Goal: Communication & Community: Answer question/provide support

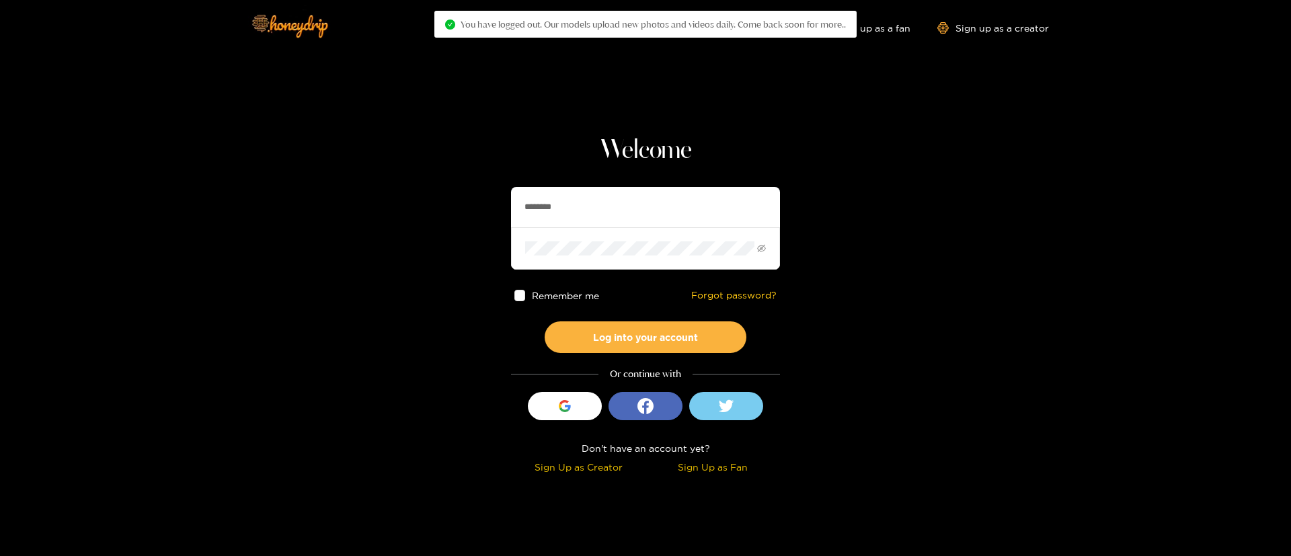
drag, startPoint x: 0, startPoint y: 0, endPoint x: 684, endPoint y: 216, distance: 717.8
click at [684, 216] on input "********" at bounding box center [645, 207] width 269 height 40
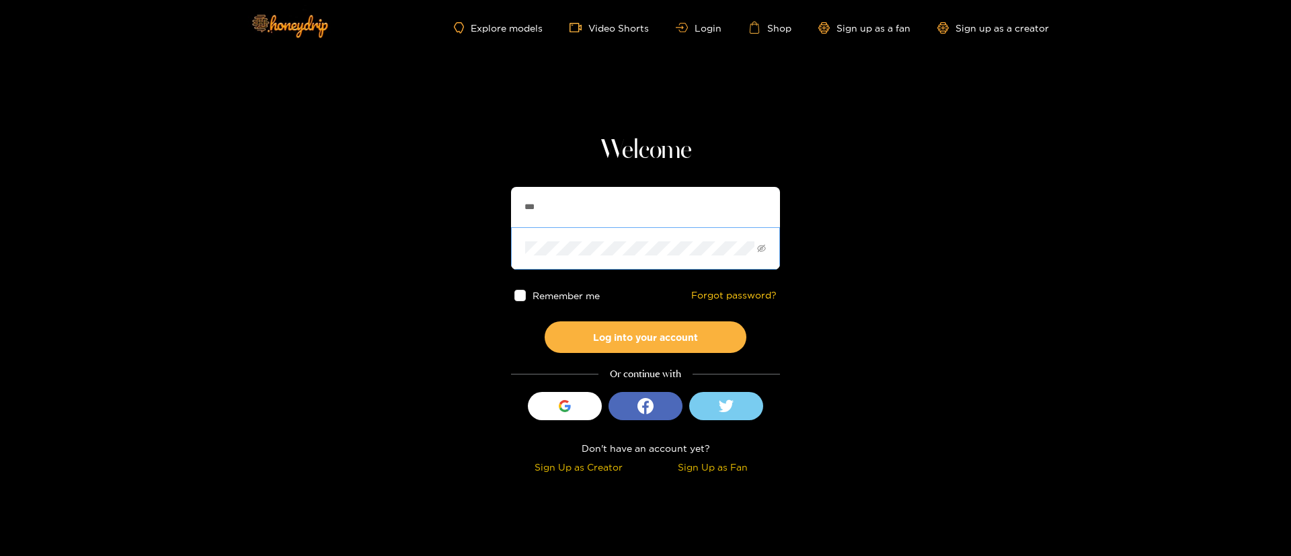
type input "**********"
click at [637, 334] on button "Log into your account" at bounding box center [646, 337] width 202 height 32
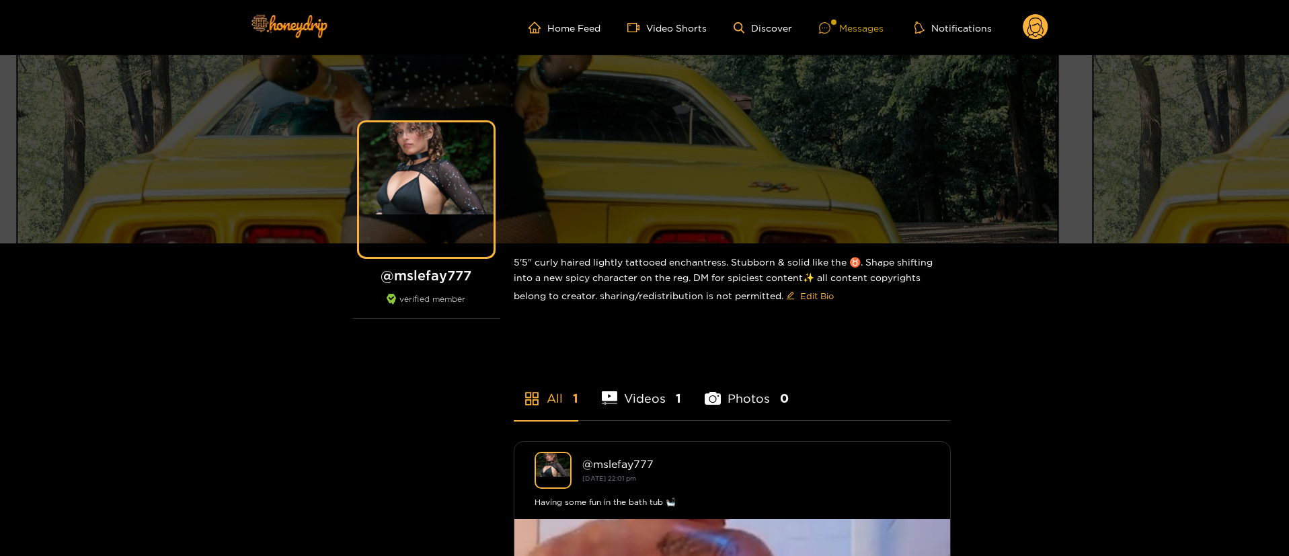
click at [852, 20] on div "Messages" at bounding box center [851, 27] width 65 height 15
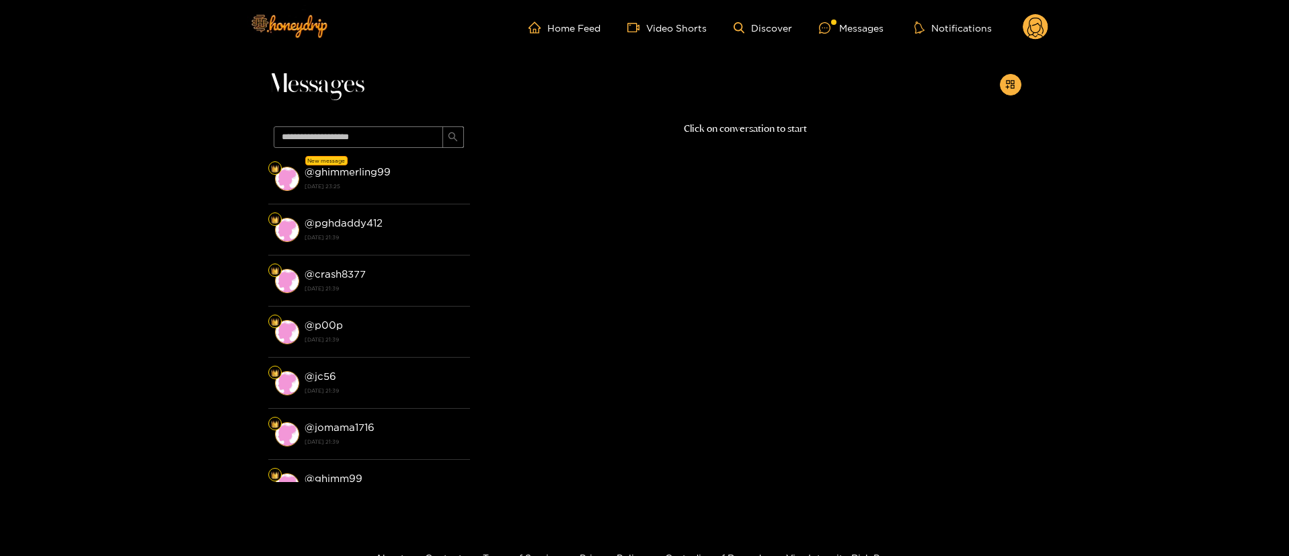
click at [446, 200] on li "New message @ ghimmerling99 20 August 2025 23:25" at bounding box center [369, 178] width 202 height 51
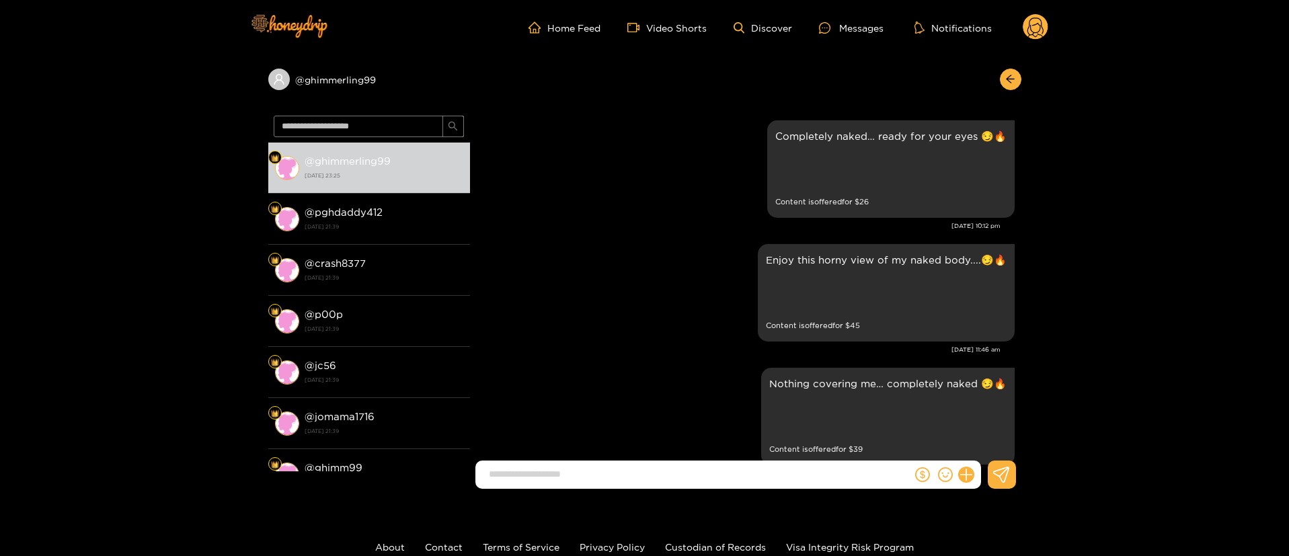
scroll to position [1646, 0]
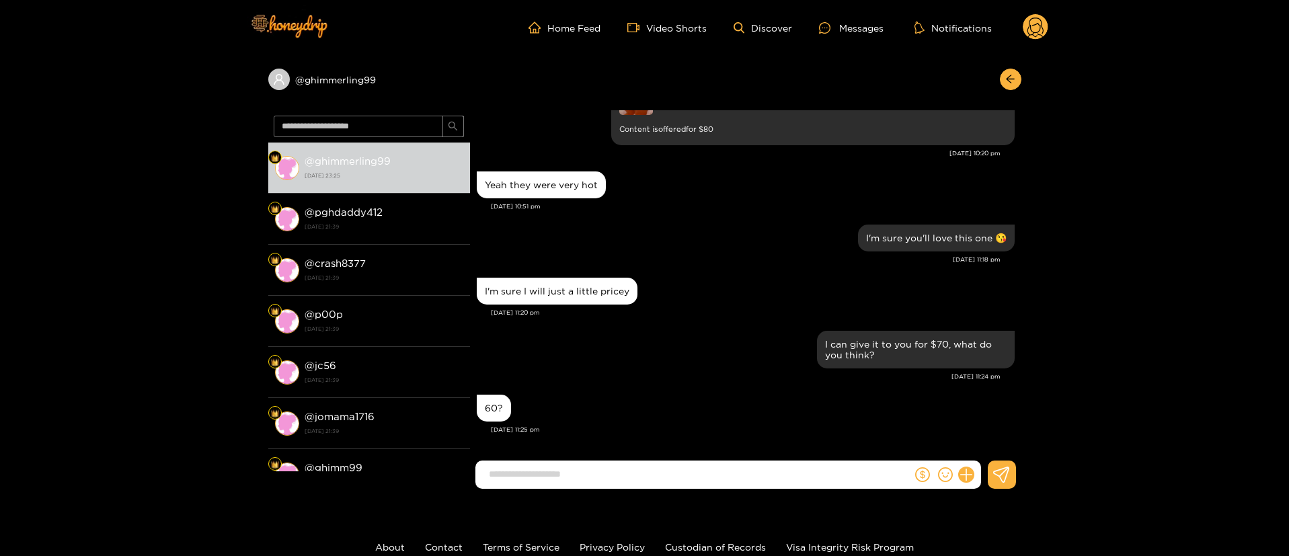
click at [672, 473] on input at bounding box center [697, 474] width 430 height 22
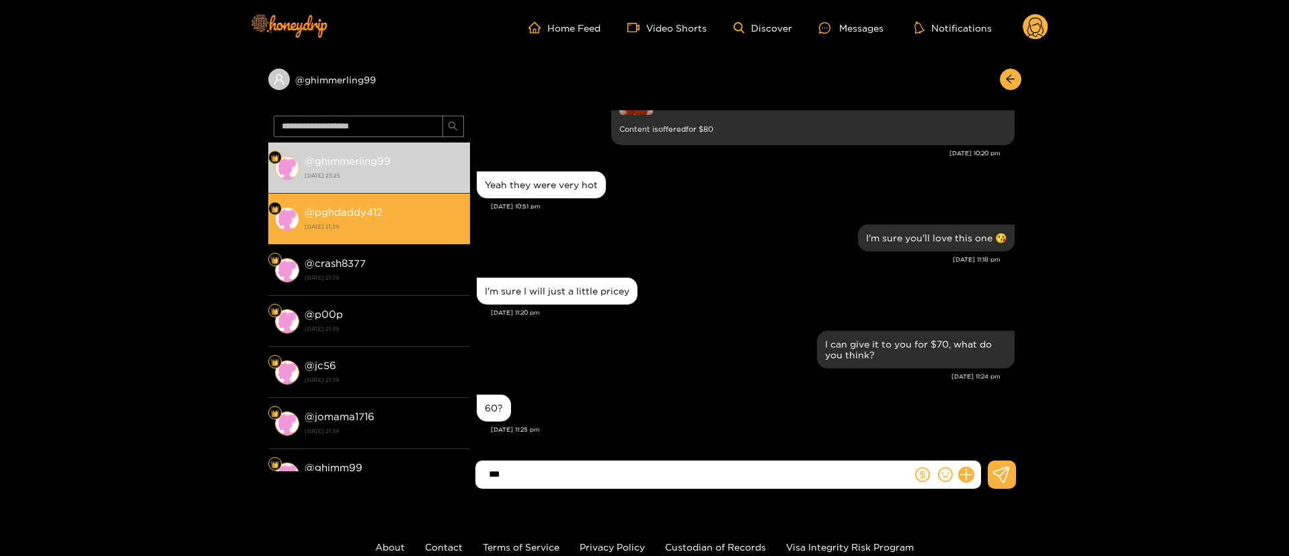
paste input "**"
type input "*********"
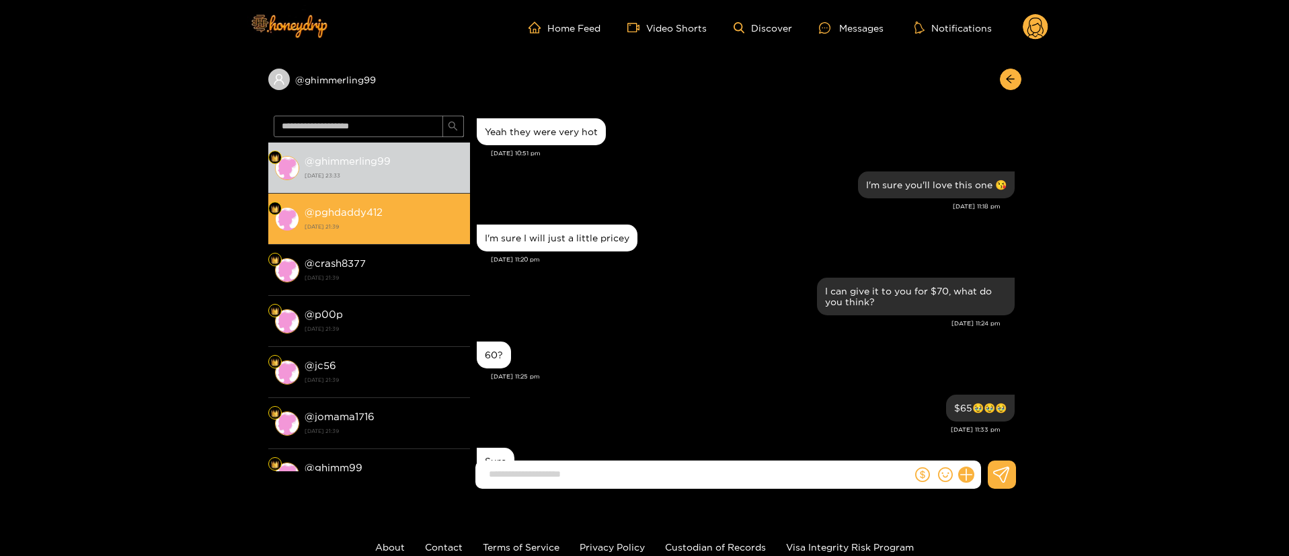
scroll to position [1752, 0]
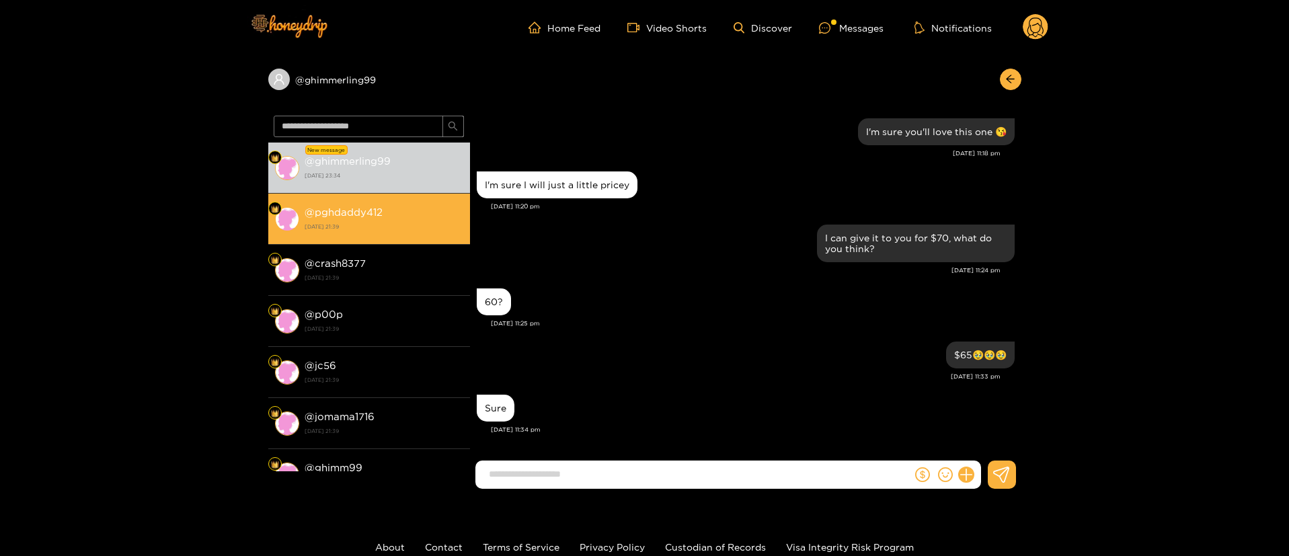
type input "*"
type input "**********"
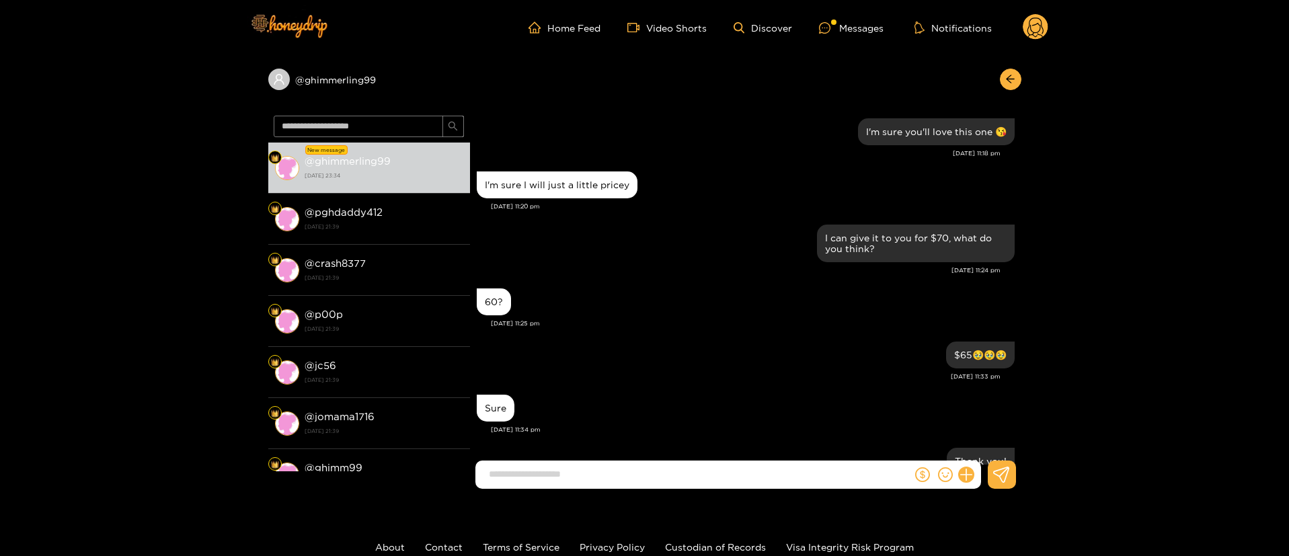
scroll to position [1805, 0]
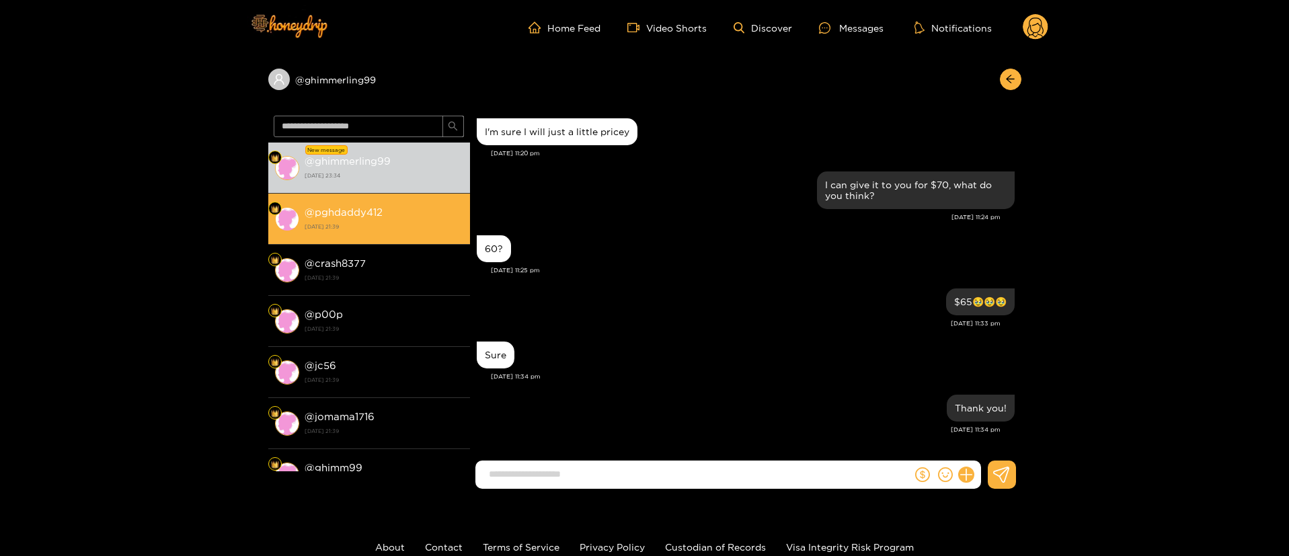
click at [402, 231] on strong "[DATE] 21:39" at bounding box center [384, 227] width 159 height 12
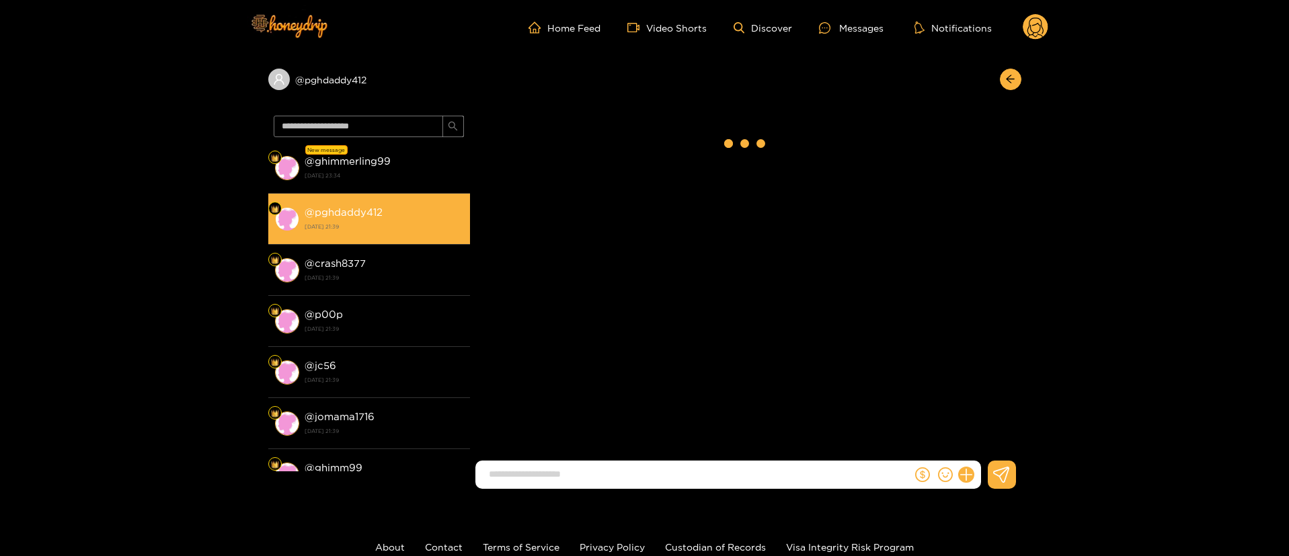
click at [401, 209] on div "@ pghdaddy412 20 August 2025 21:39" at bounding box center [384, 219] width 159 height 30
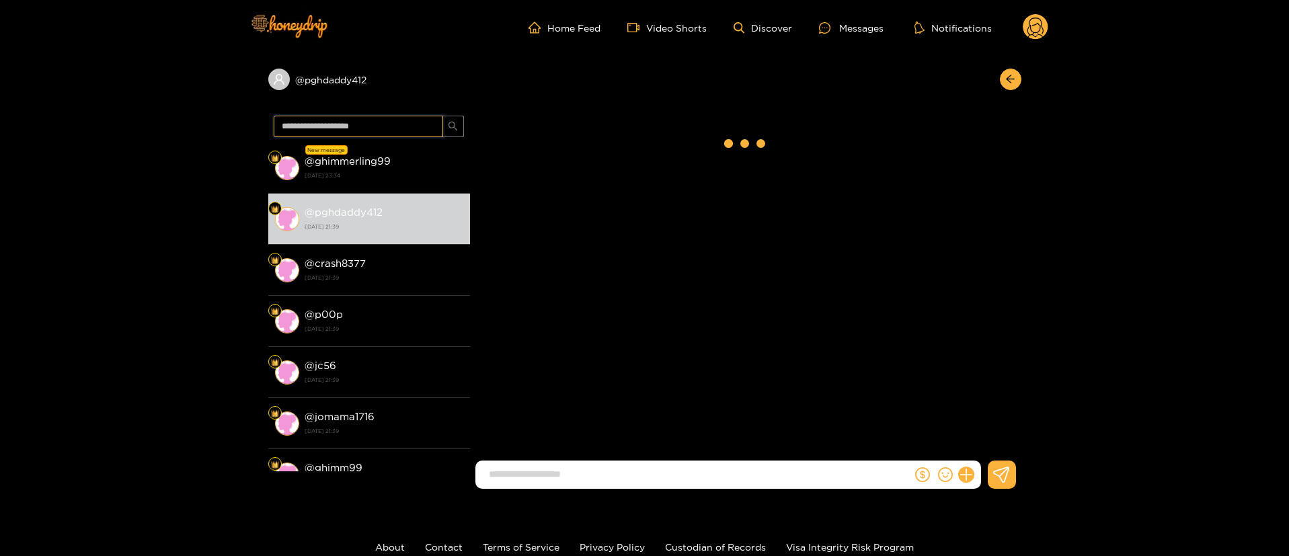
click at [399, 130] on input "text" at bounding box center [358, 127] width 169 height 22
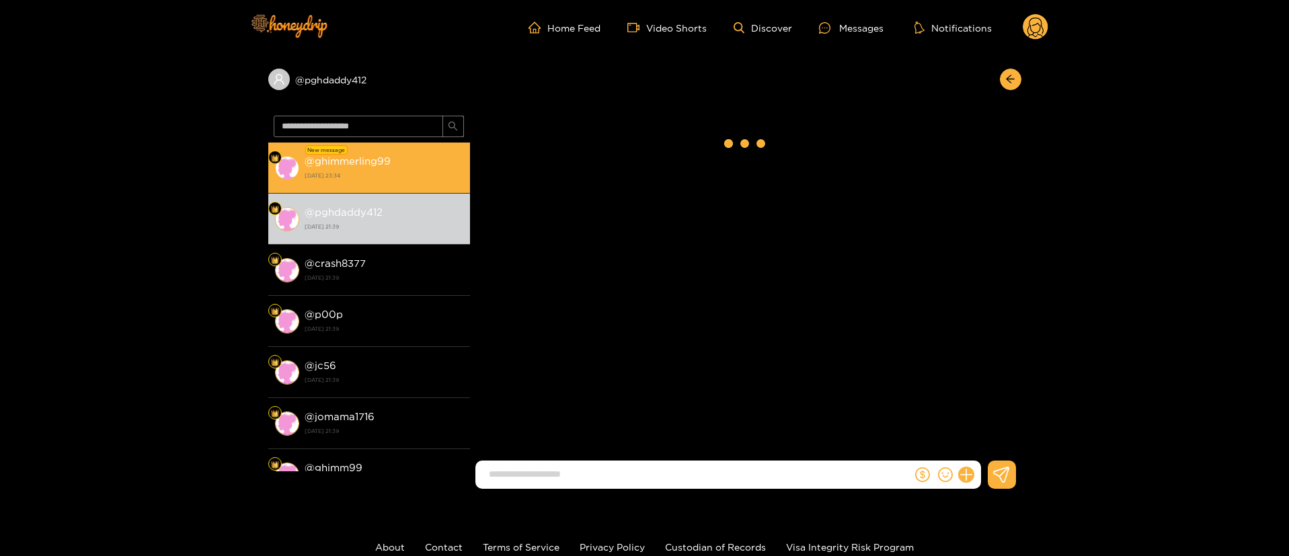
click at [399, 162] on div "@ ghimmerling99 20 August 2025 23:34" at bounding box center [384, 168] width 159 height 30
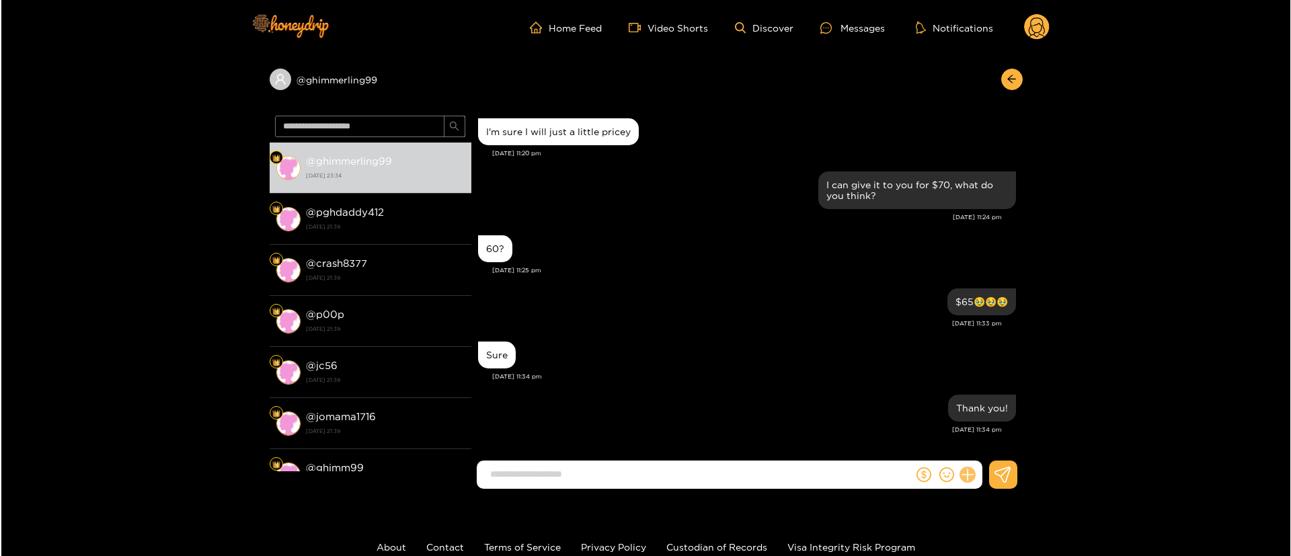
scroll to position [1434, 0]
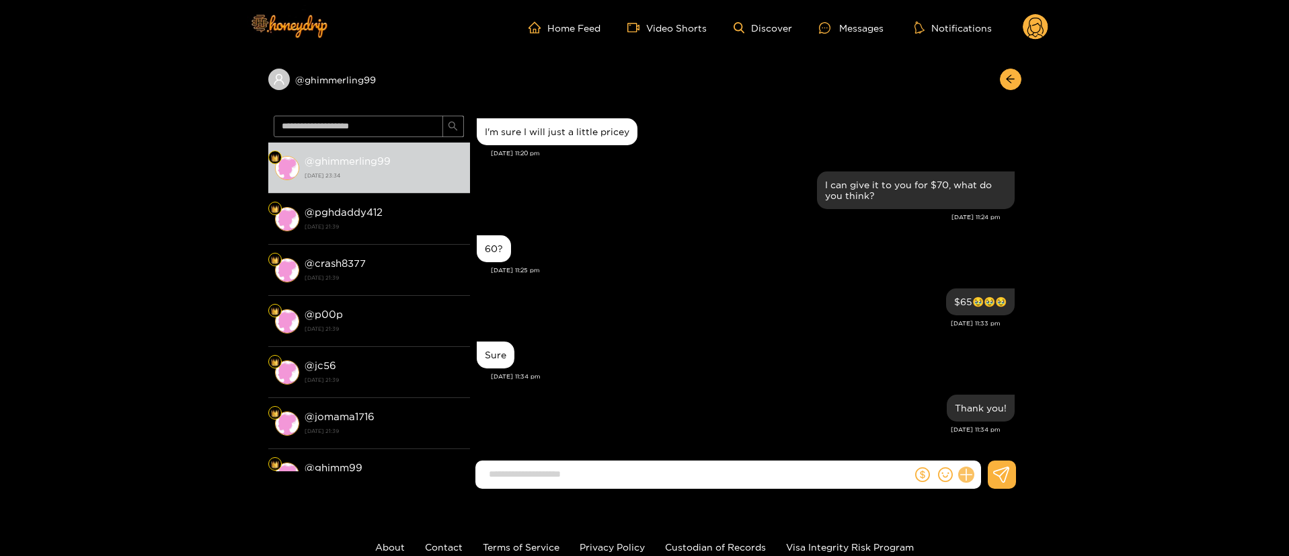
click at [959, 473] on button at bounding box center [966, 474] width 23 height 23
click at [982, 452] on button at bounding box center [990, 442] width 47 height 30
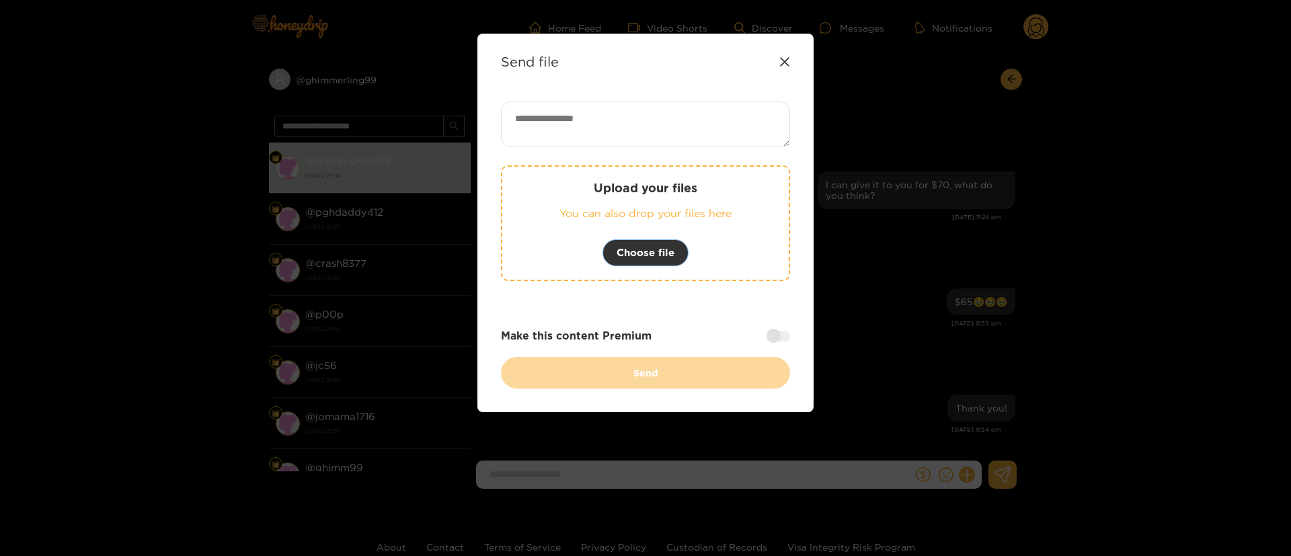
click at [647, 253] on span "Choose file" at bounding box center [646, 253] width 58 height 16
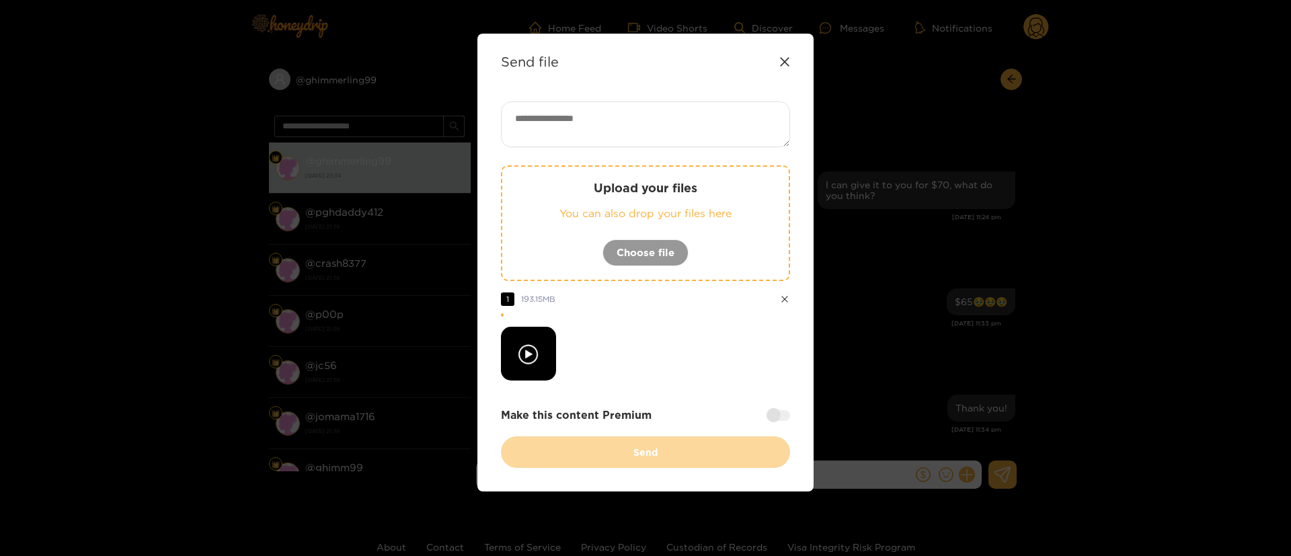
click at [773, 412] on div at bounding box center [778, 415] width 24 height 11
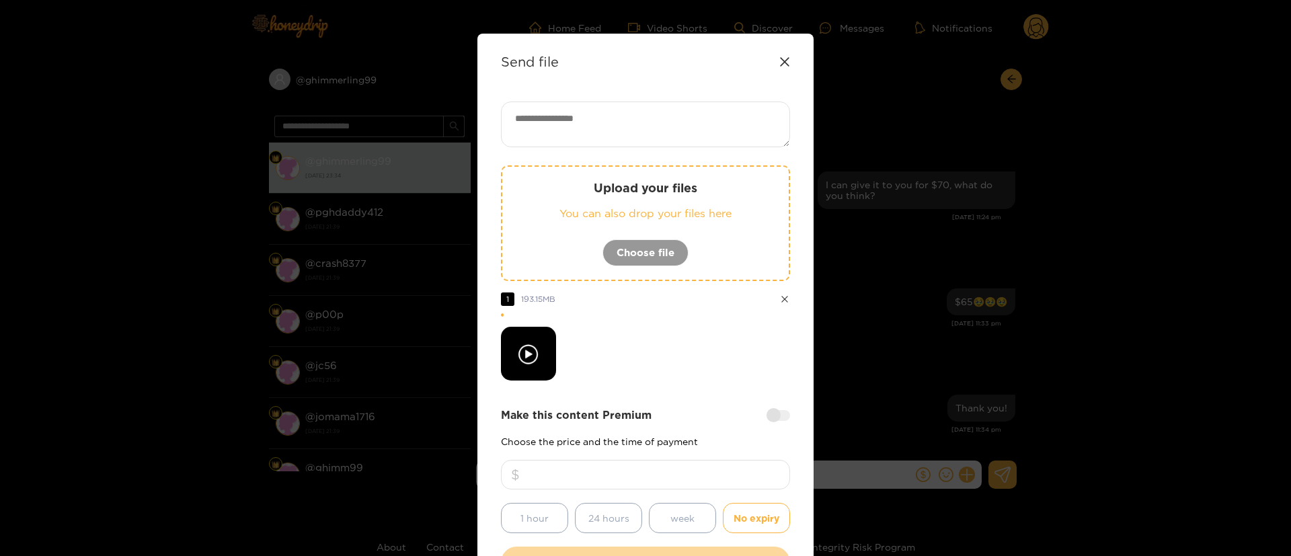
click at [720, 474] on input "number" at bounding box center [645, 475] width 289 height 30
type input "**"
click at [664, 374] on div at bounding box center [645, 354] width 289 height 54
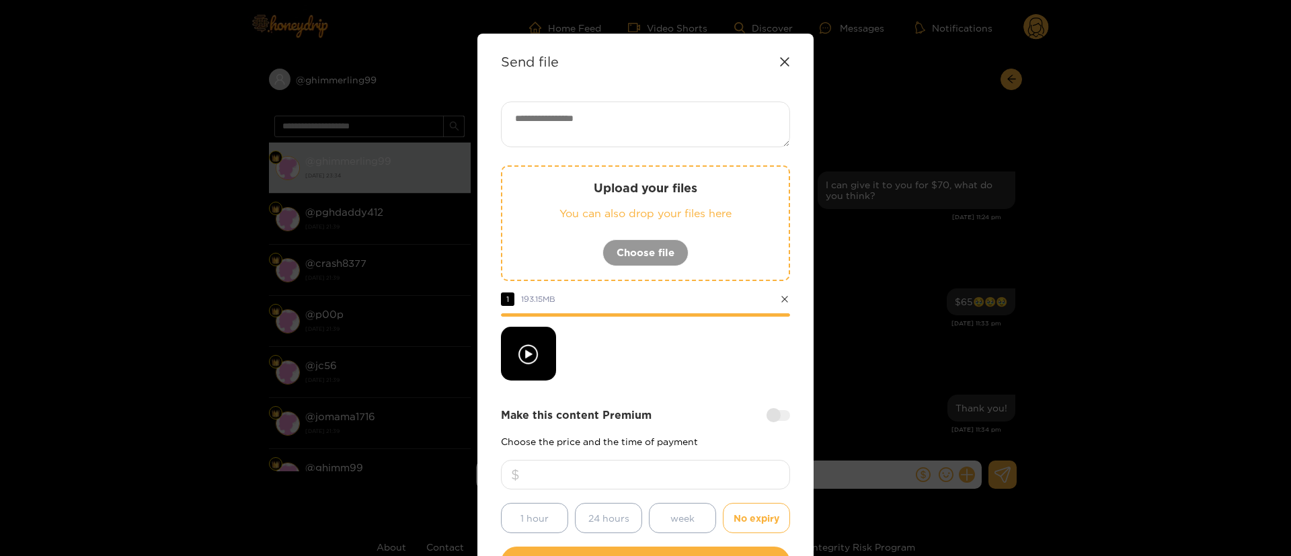
click at [664, 374] on div at bounding box center [645, 354] width 289 height 54
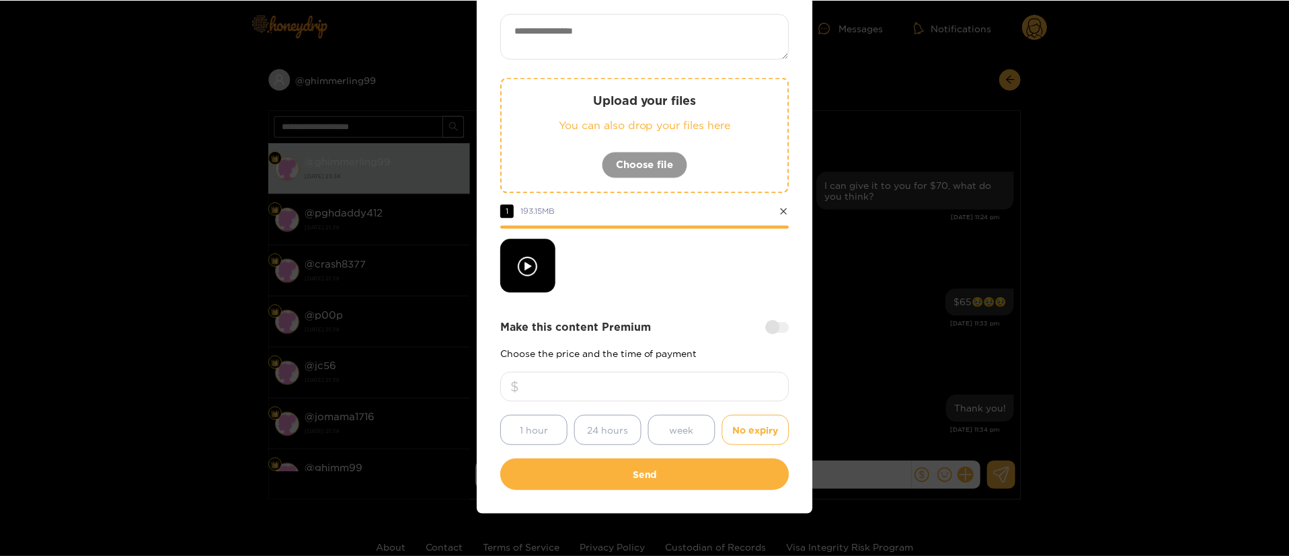
scroll to position [100, 0]
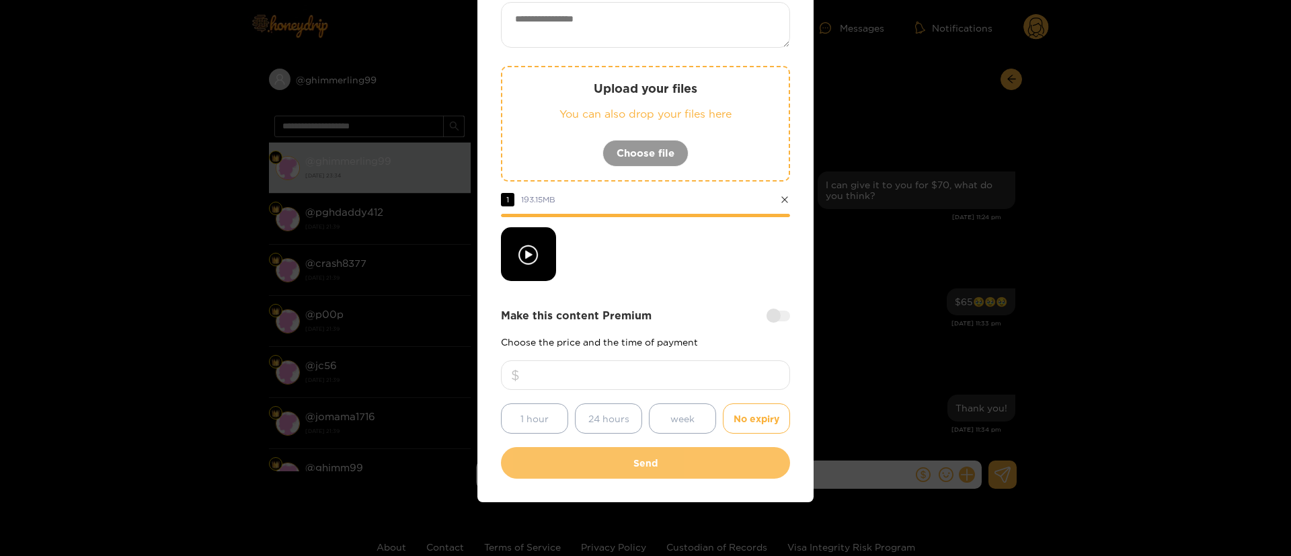
click at [645, 465] on button "Send" at bounding box center [645, 463] width 289 height 32
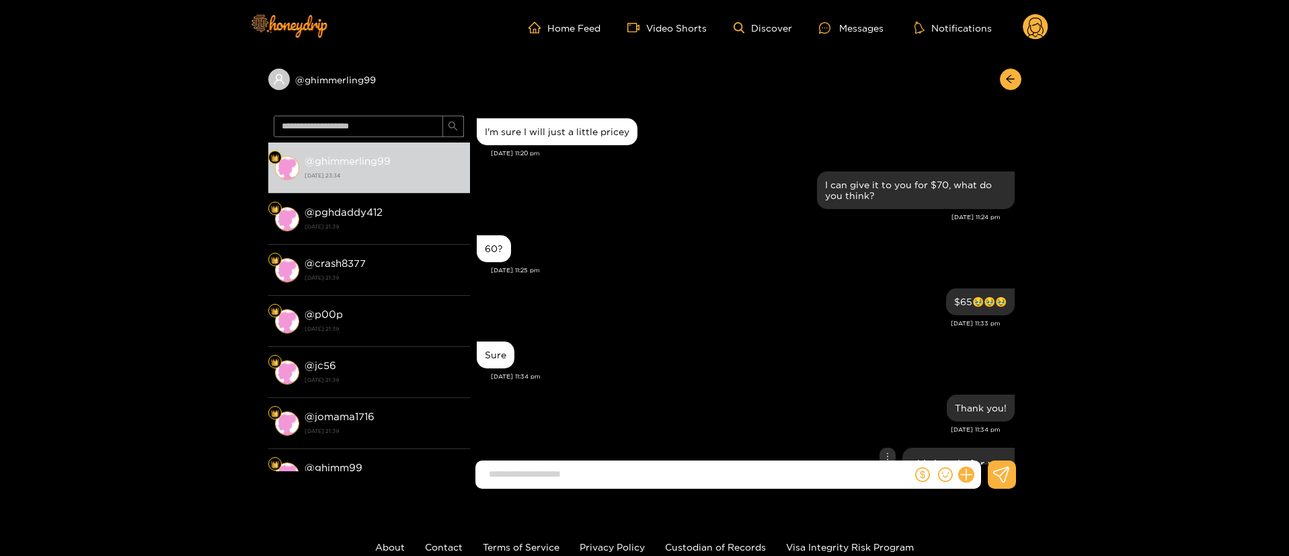
scroll to position [1558, 0]
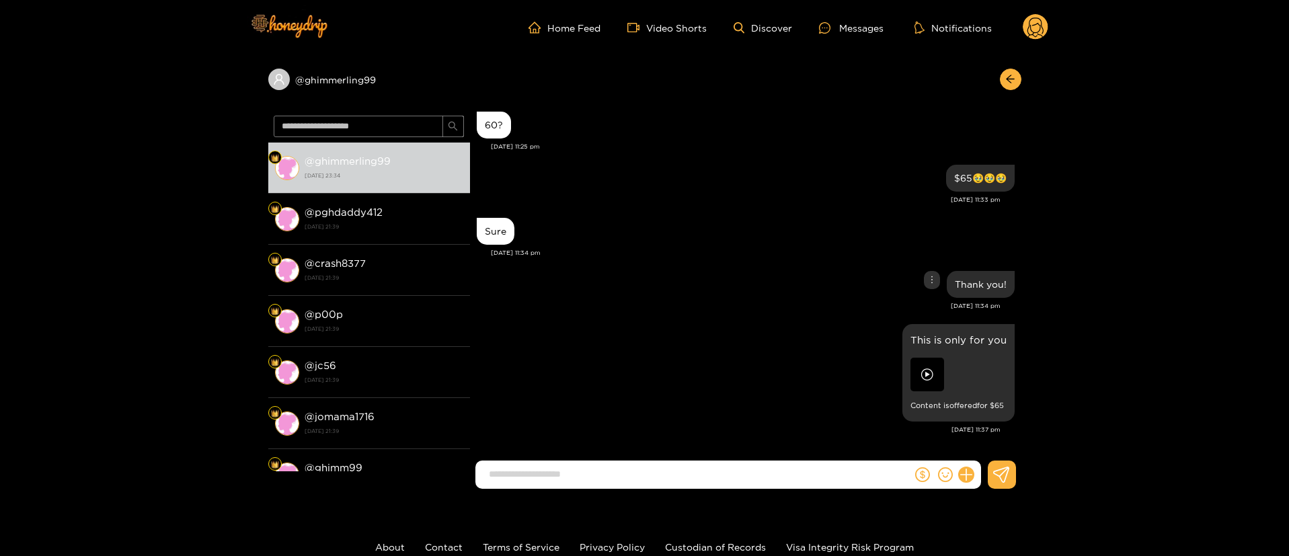
click at [712, 284] on div "Thank you!" at bounding box center [746, 285] width 538 height 34
click at [928, 369] on img at bounding box center [927, 375] width 34 height 34
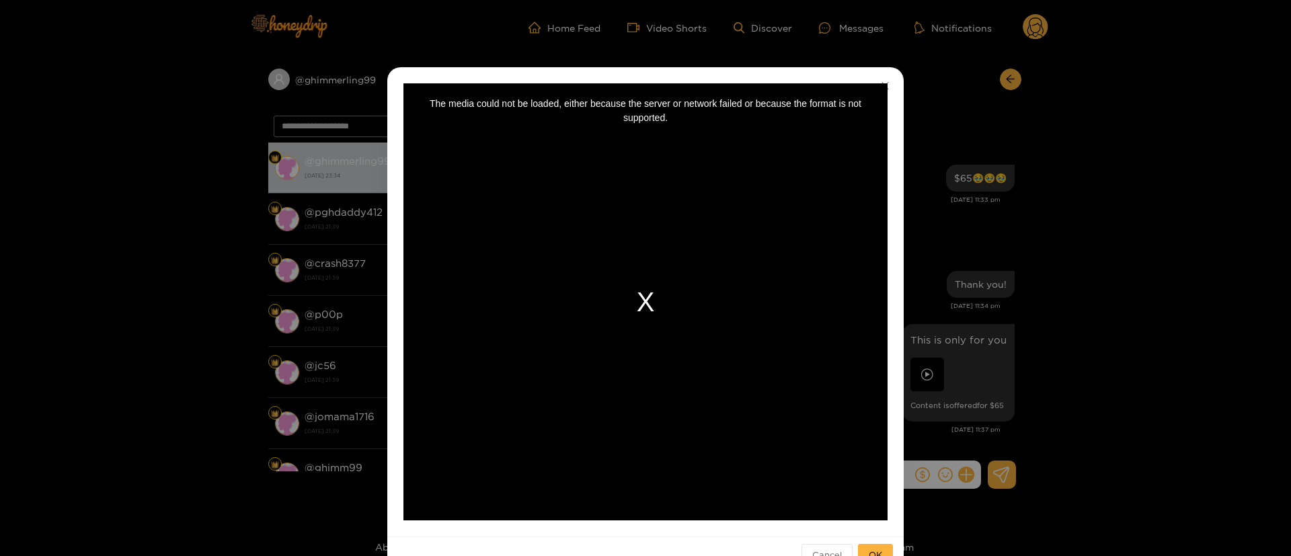
click at [616, 296] on div "The media could not be loaded, either because the server or network failed or b…" at bounding box center [645, 301] width 484 height 437
click at [979, 213] on div "**********" at bounding box center [645, 278] width 1291 height 556
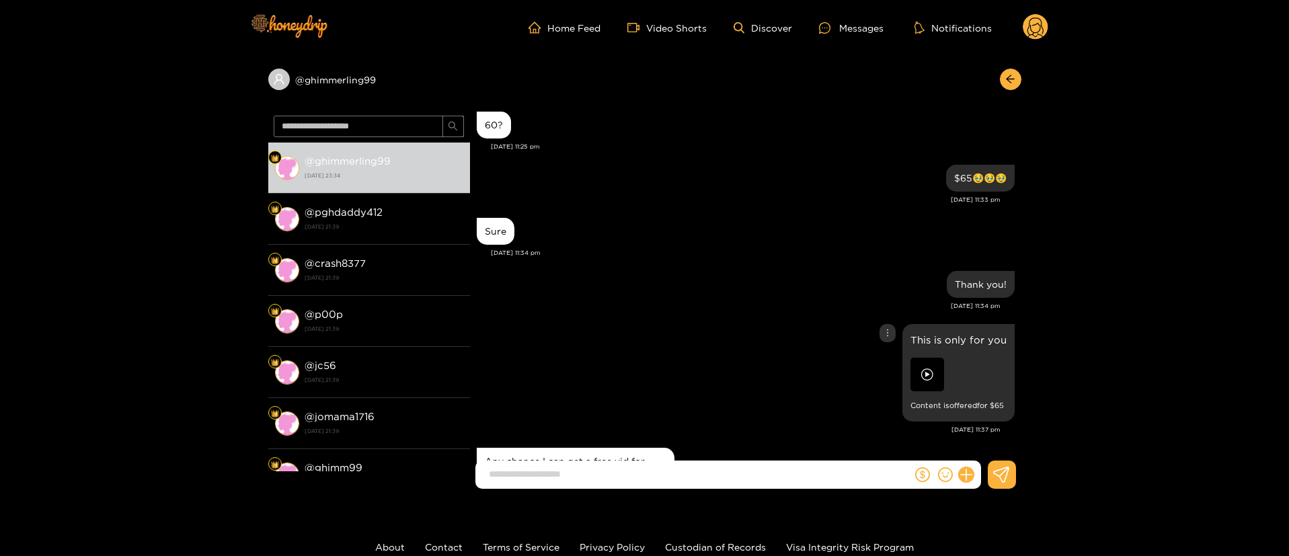
scroll to position [1622, 0]
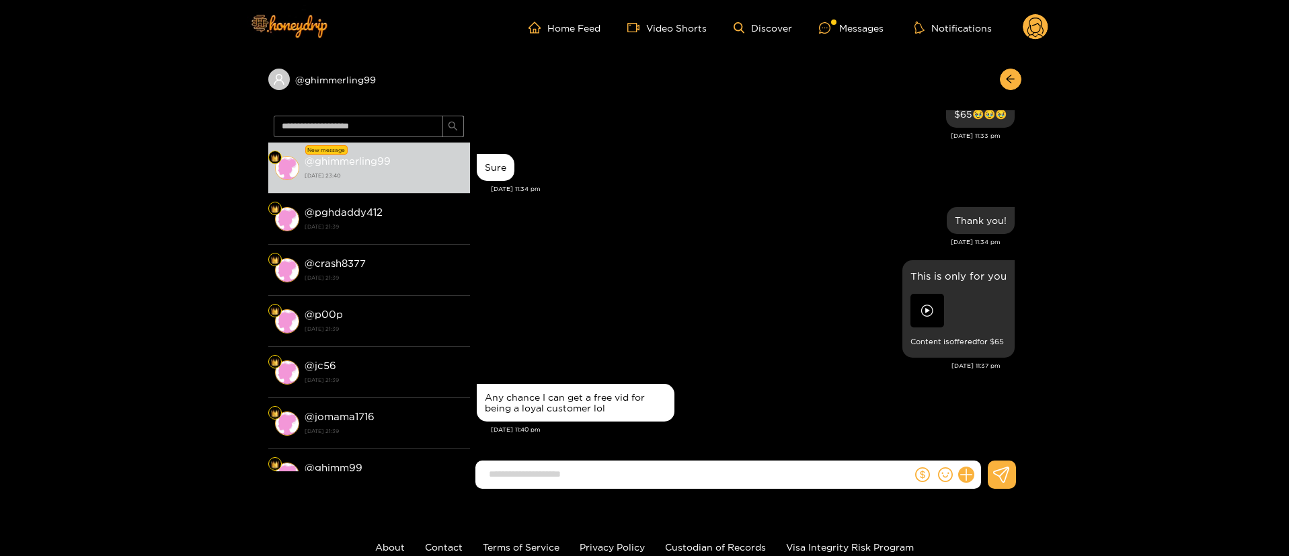
click at [818, 466] on input at bounding box center [697, 474] width 430 height 22
type input "**********"
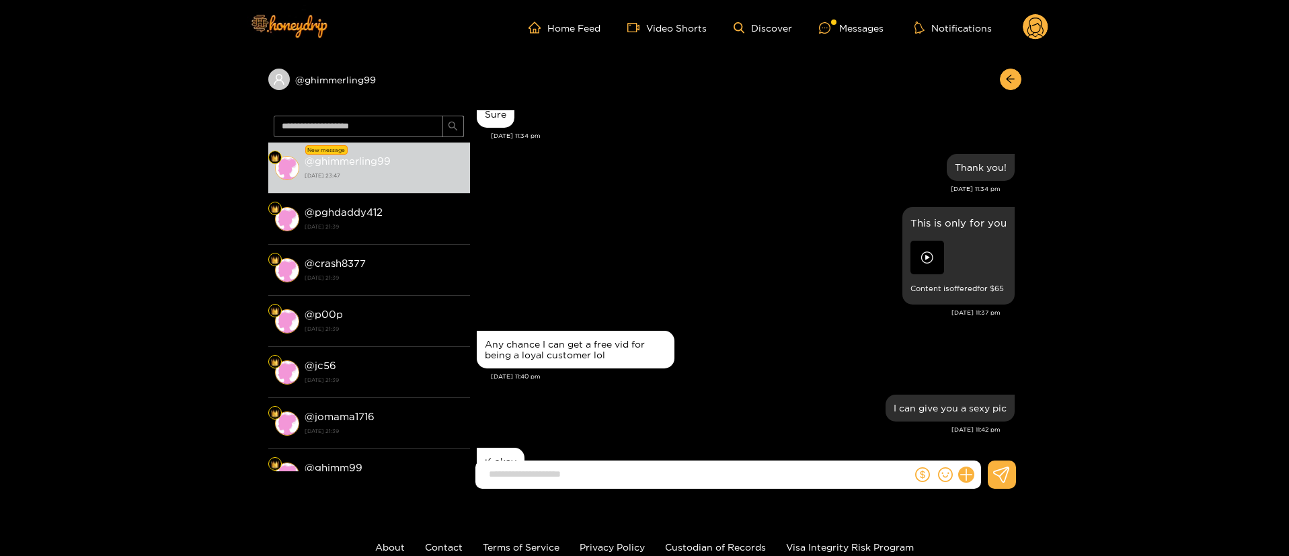
scroll to position [1728, 0]
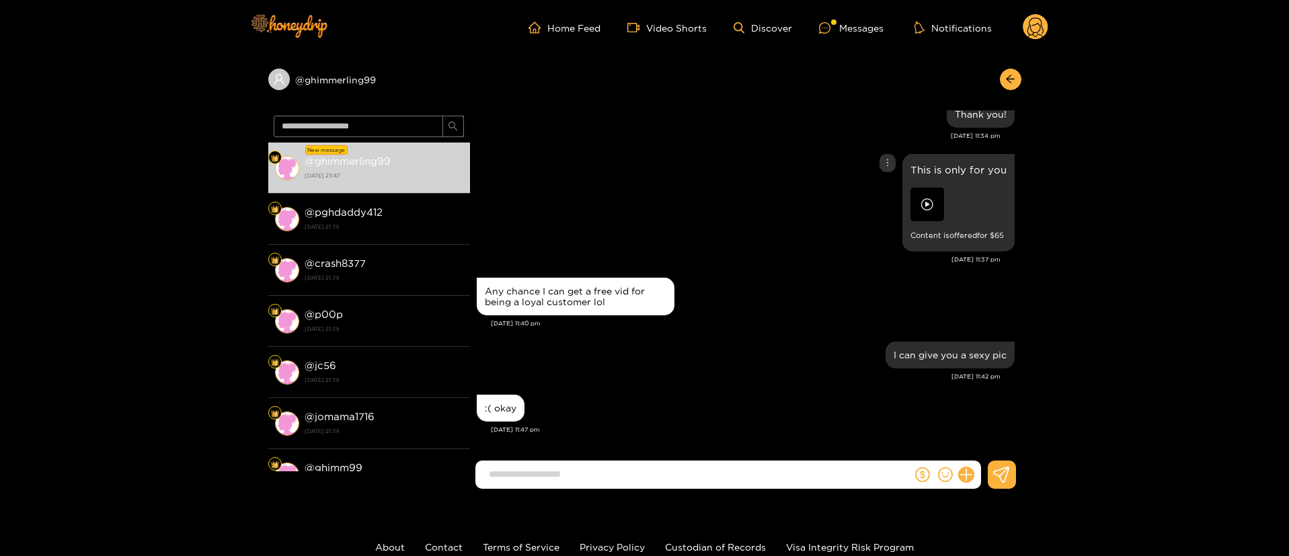
click at [717, 239] on div "This is only for you Content is offered for $ 65" at bounding box center [746, 203] width 538 height 104
click at [756, 334] on div "Any chance I can get a free vid for being a loyal customer lol Aug. 20, 11:40 pm" at bounding box center [746, 306] width 538 height 64
click at [929, 197] on img at bounding box center [927, 205] width 34 height 34
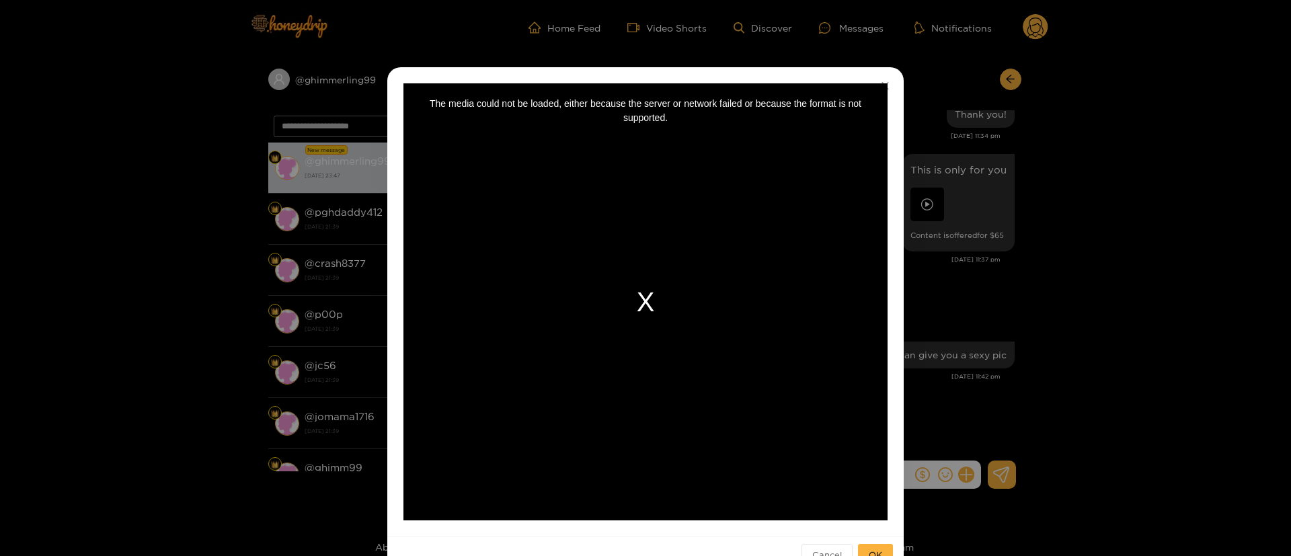
click at [640, 317] on div "The media could not be loaded, either because the server or network failed or b…" at bounding box center [645, 301] width 484 height 437
click at [1099, 214] on div "**********" at bounding box center [645, 278] width 1291 height 556
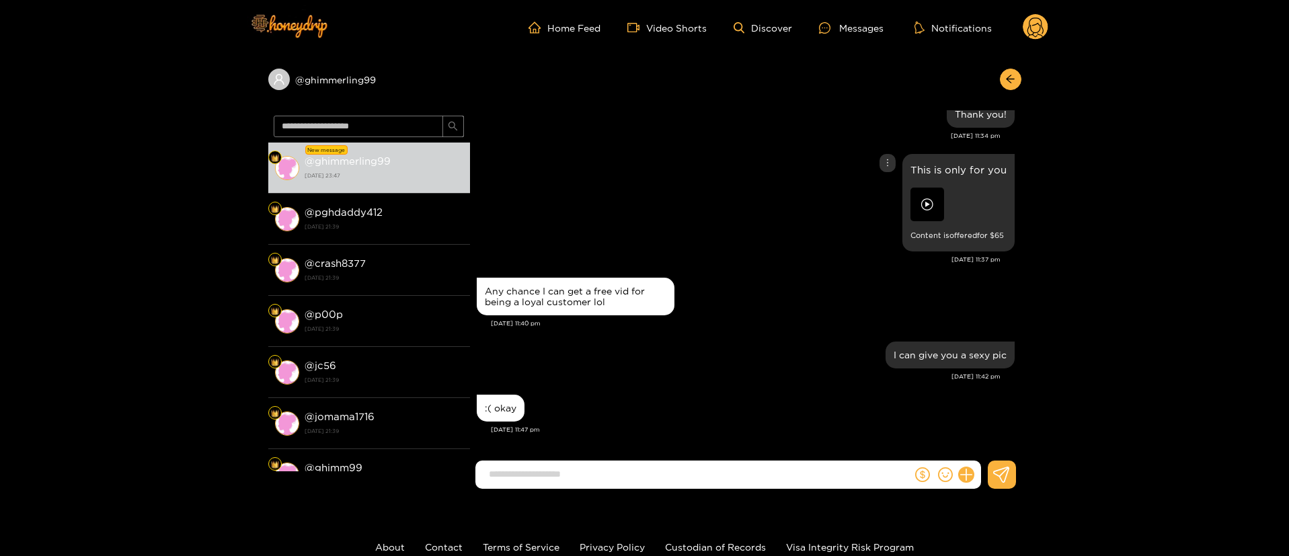
click at [926, 202] on img at bounding box center [927, 205] width 34 height 34
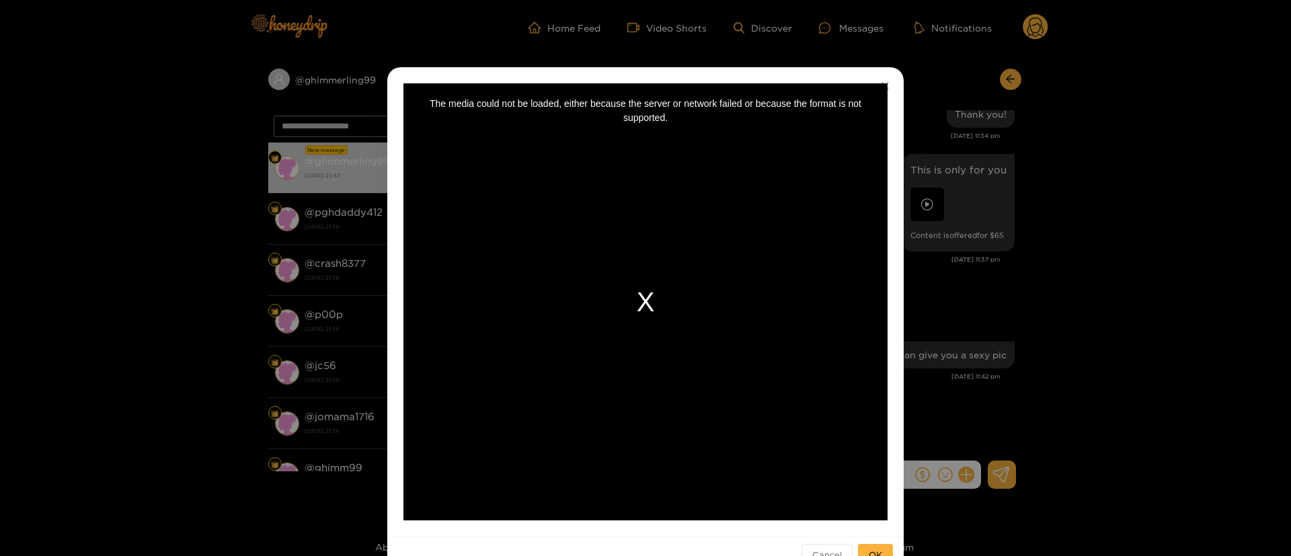
click at [649, 305] on div "The media could not be loaded, either because the server or network failed or b…" at bounding box center [645, 301] width 484 height 437
click at [979, 212] on div "**********" at bounding box center [645, 278] width 1291 height 556
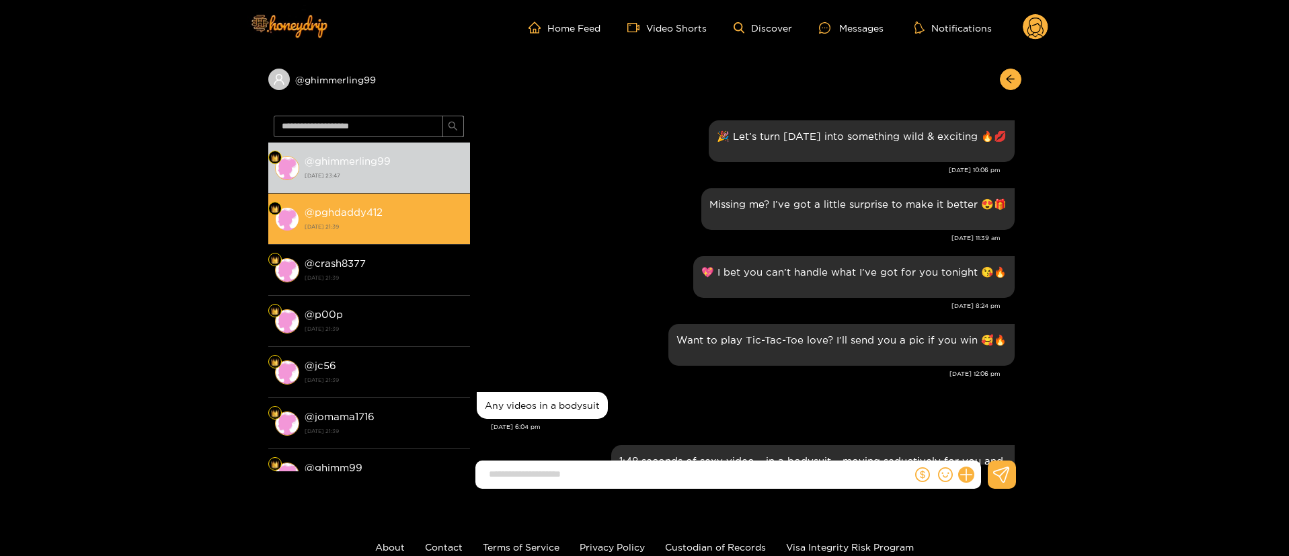
scroll to position [1456, 0]
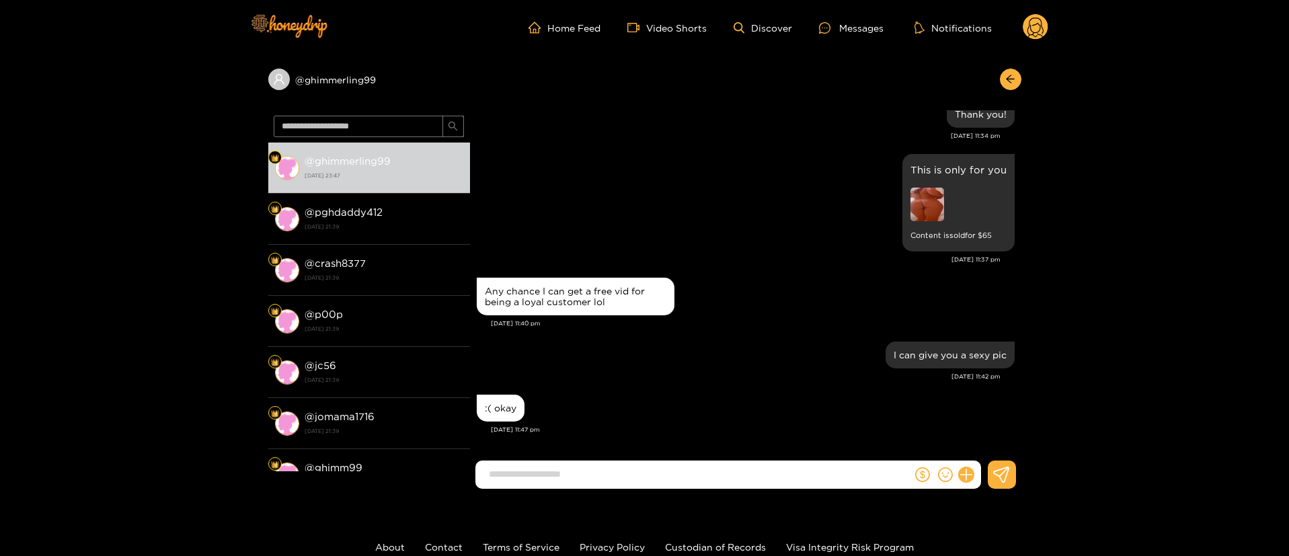
click at [921, 209] on img at bounding box center [927, 205] width 34 height 34
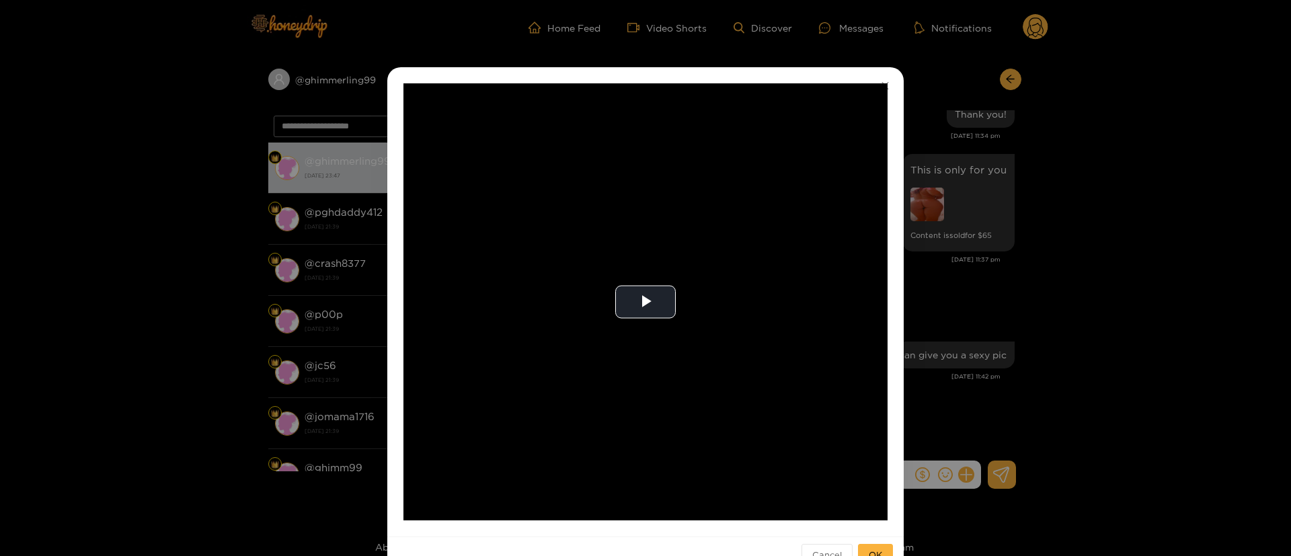
click at [951, 236] on div "**********" at bounding box center [645, 278] width 1291 height 556
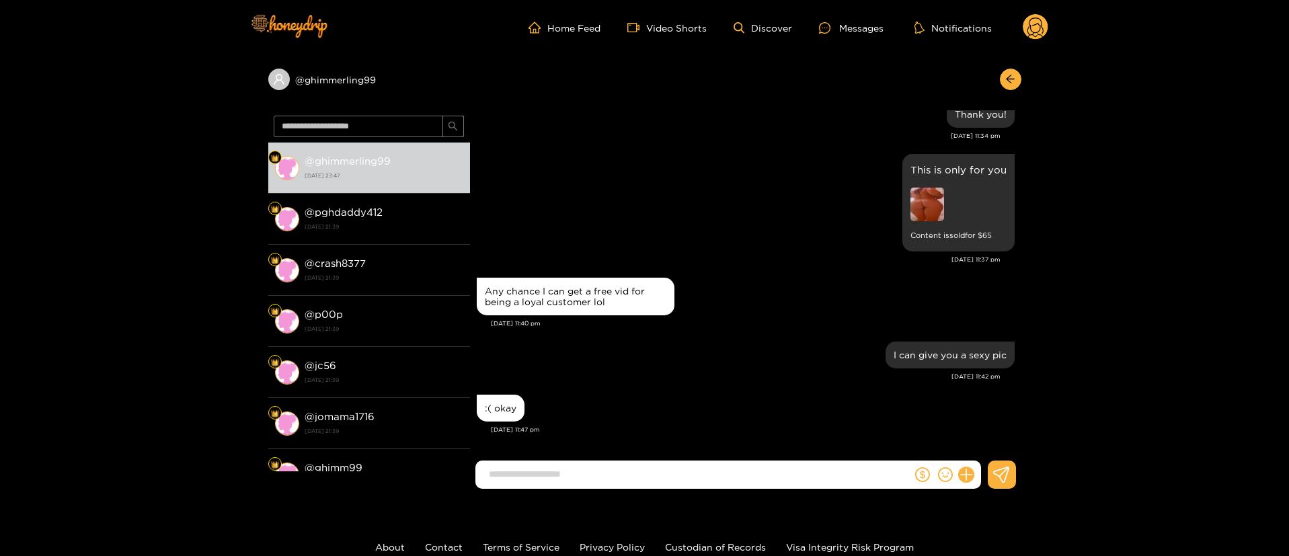
click at [735, 251] on div "This is only for you Content is sold for $ 65" at bounding box center [746, 203] width 538 height 104
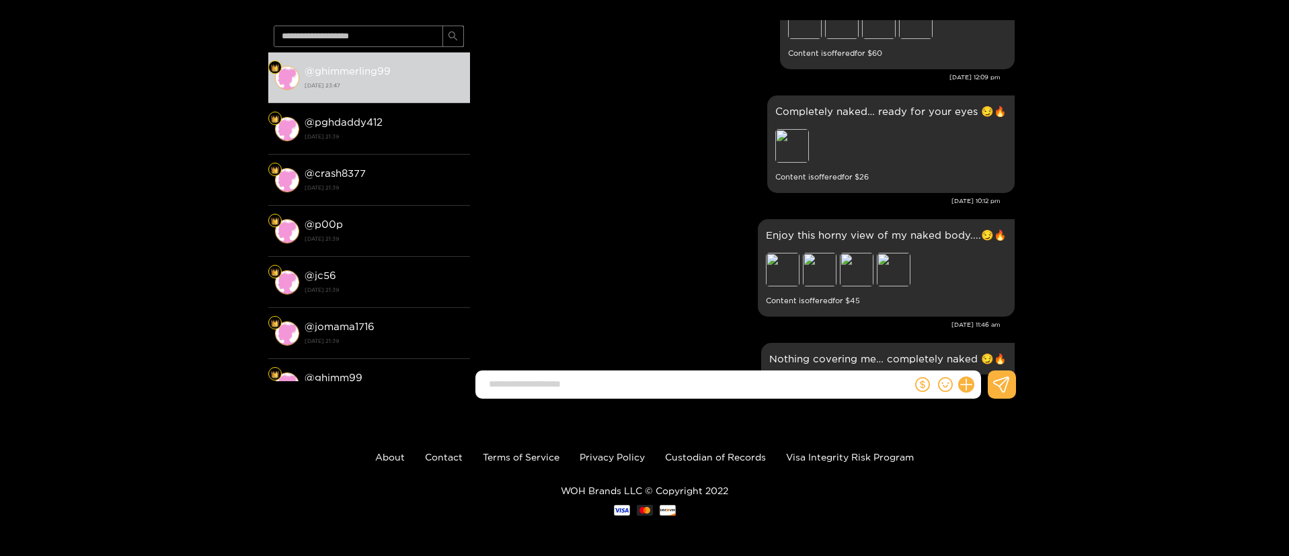
scroll to position [2319, 0]
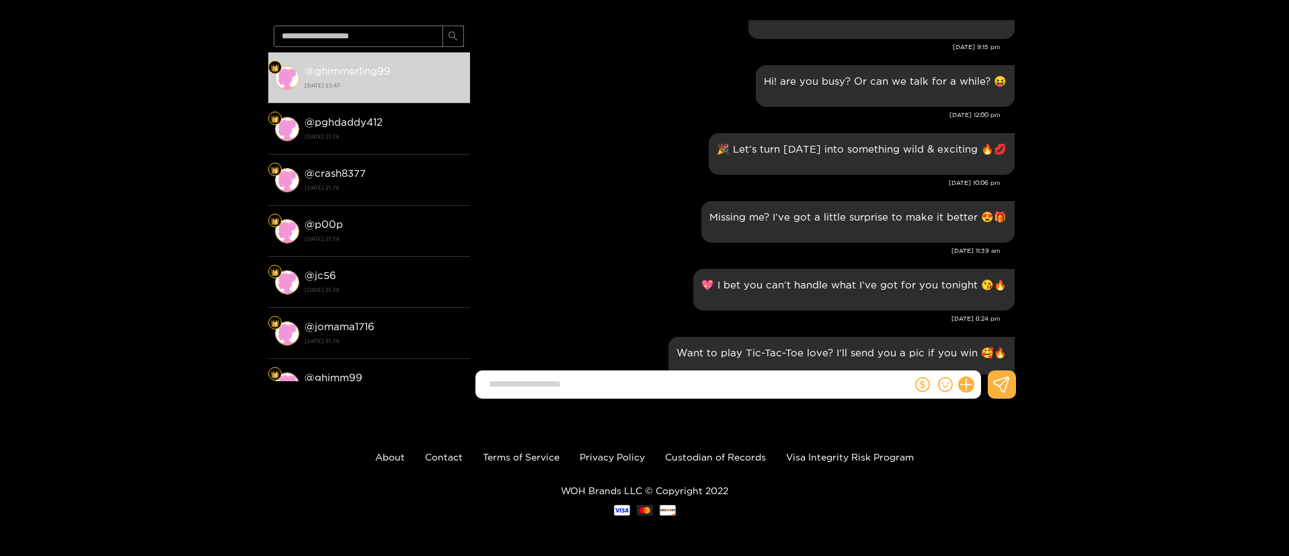
click at [1204, 133] on div "@ ghimmerling99 @ ghimmerling99 [DATE] 23:47 @ pghdaddy412 [DATE] 21:39 @ crash…" at bounding box center [644, 187] width 1289 height 444
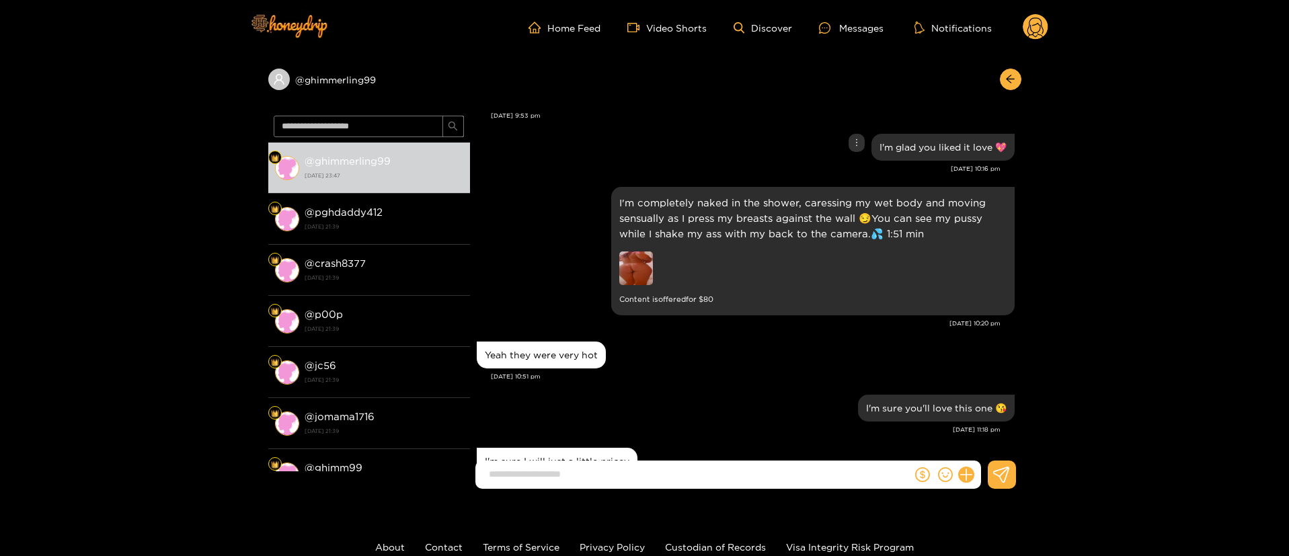
scroll to position [3227, 0]
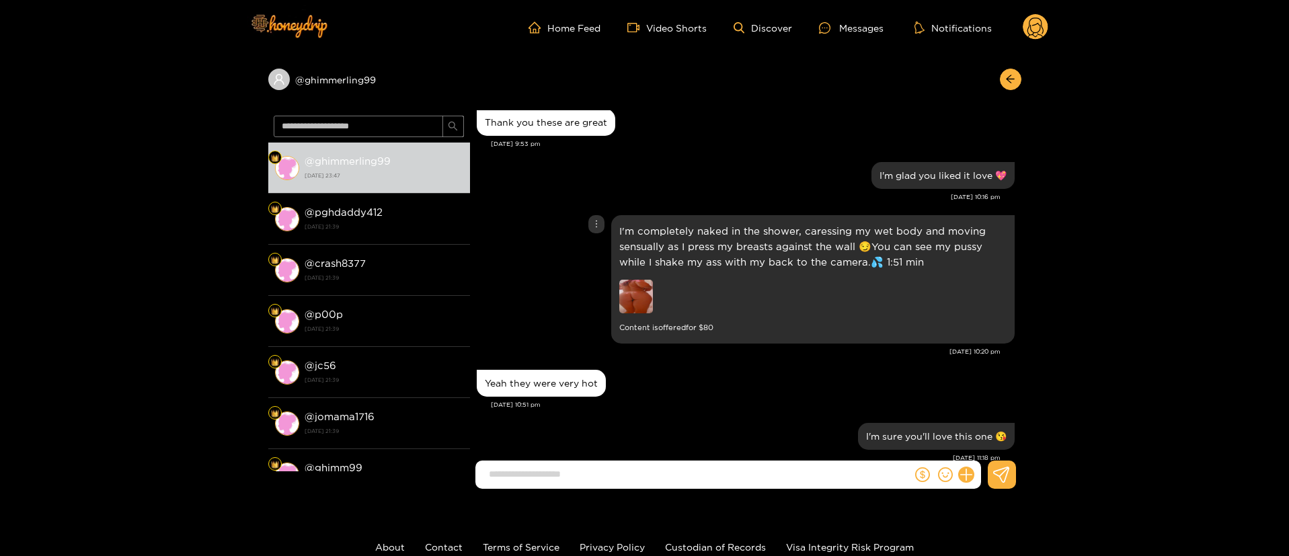
drag, startPoint x: 602, startPoint y: 209, endPoint x: 592, endPoint y: 216, distance: 12.1
click at [601, 215] on div at bounding box center [596, 224] width 16 height 18
click at [590, 239] on div "Unsend" at bounding box center [595, 236] width 33 height 13
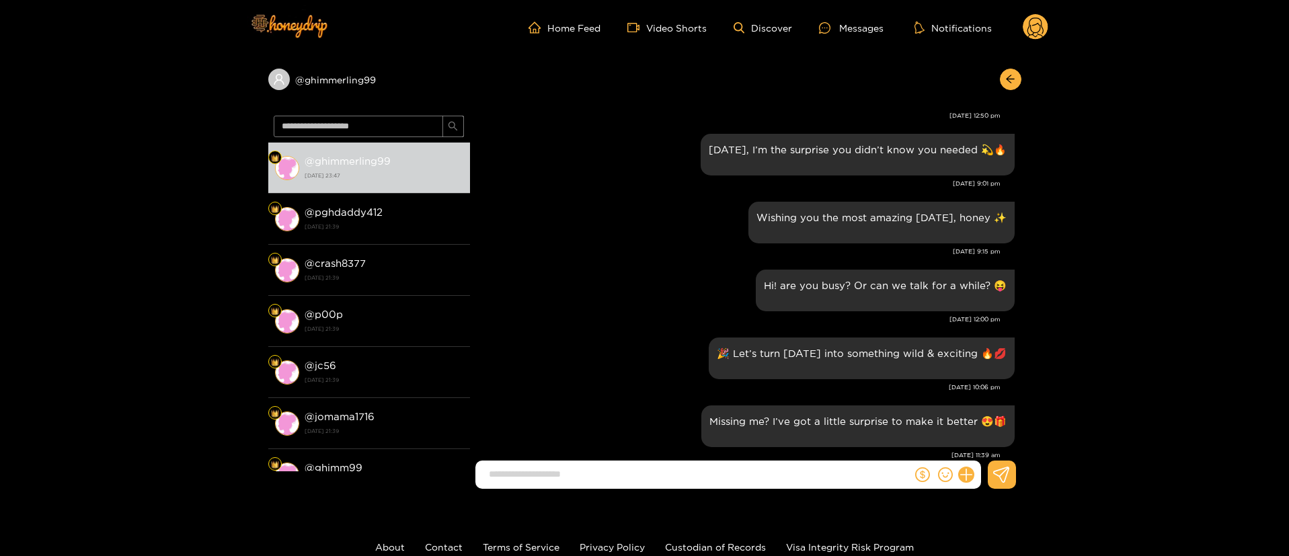
scroll to position [1916, 0]
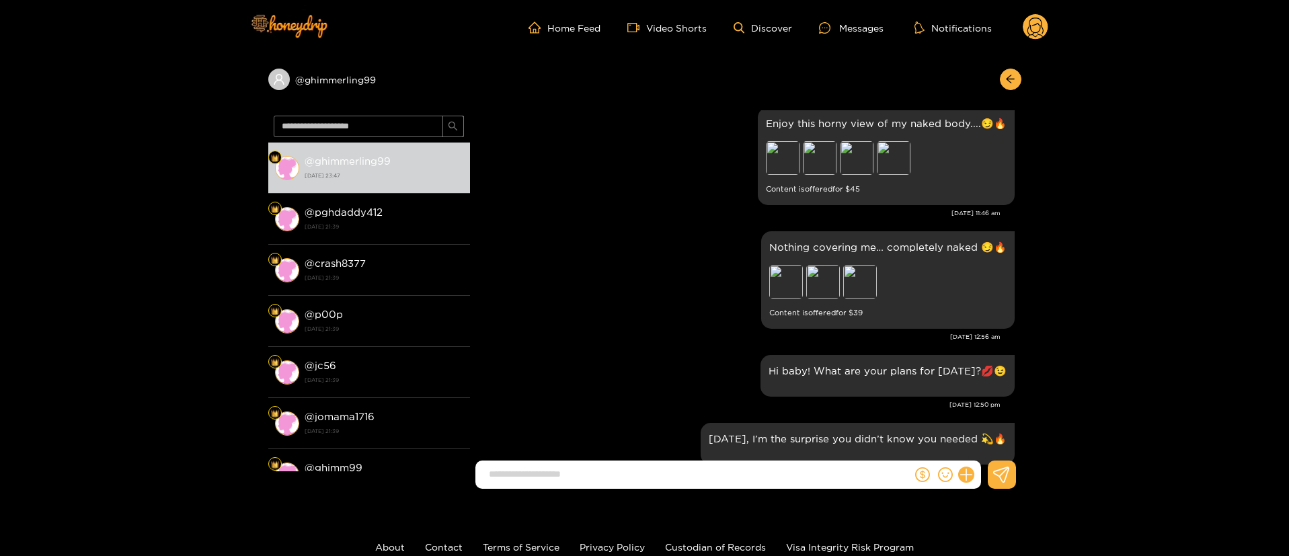
click at [670, 228] on div "Nothing covering me… completely naked 😏🔥 Preview Preview Preview Content is off…" at bounding box center [746, 280] width 538 height 104
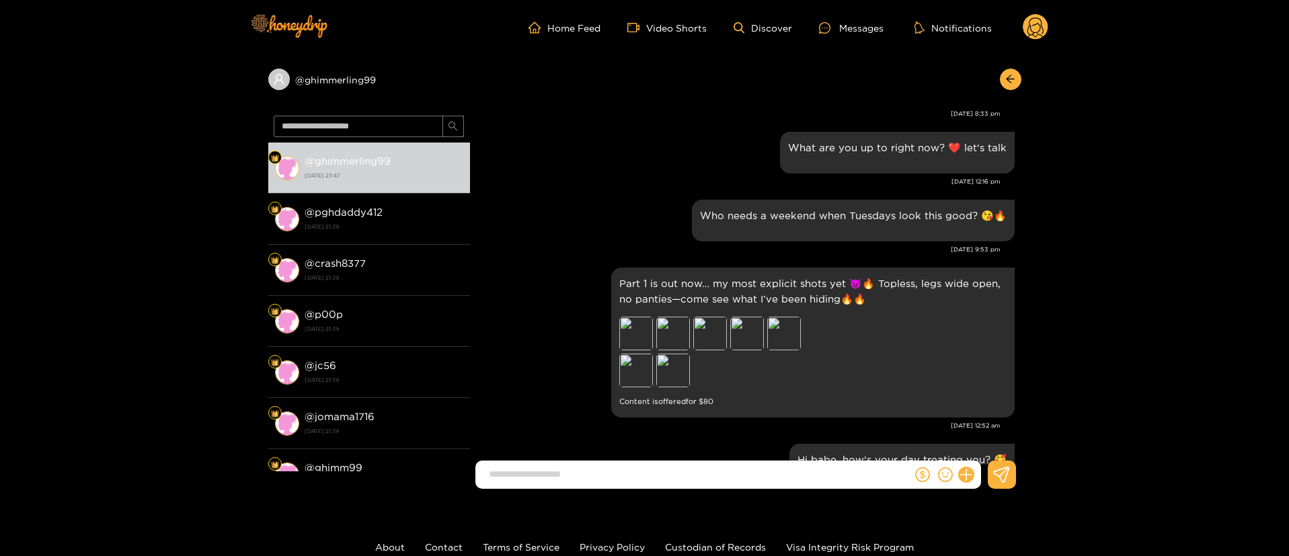
scroll to position [0, 0]
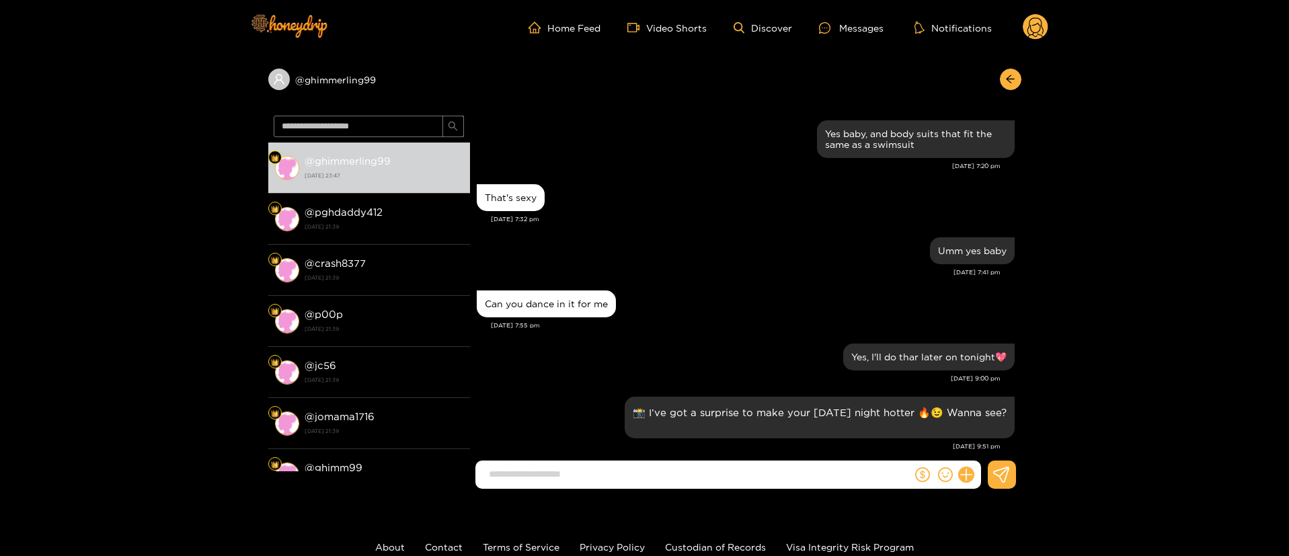
click at [804, 192] on div "That's sexy" at bounding box center [746, 198] width 538 height 34
click at [695, 228] on div "That's sexy [DATE] 7:32 pm" at bounding box center [746, 207] width 538 height 53
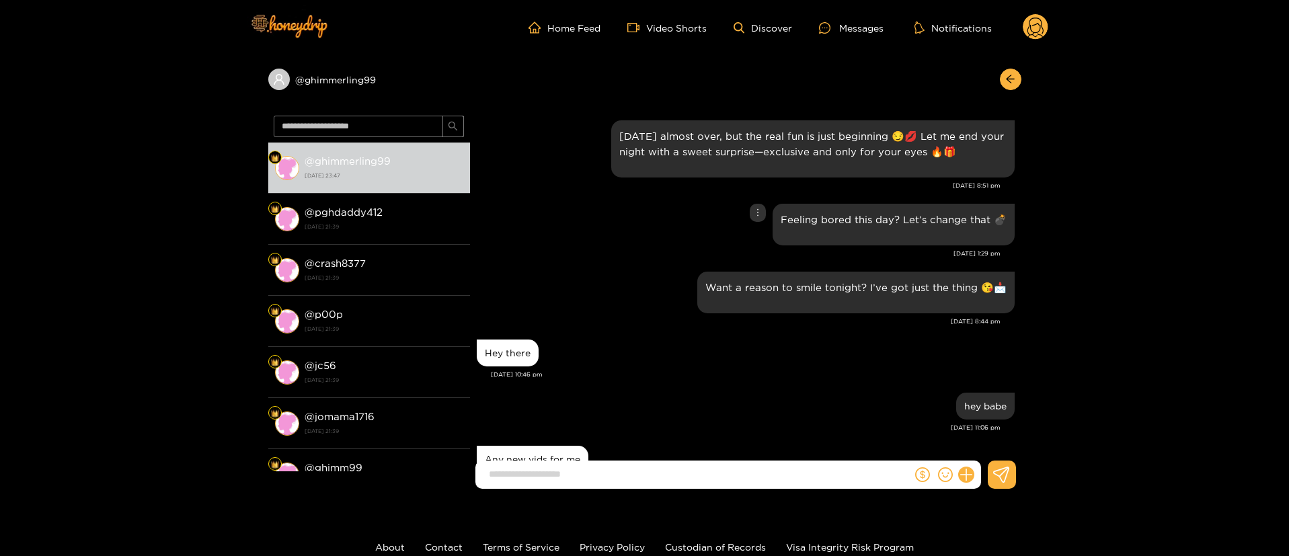
click at [604, 216] on div "Feeling bored this day? Let’s change that 💣" at bounding box center [746, 224] width 538 height 48
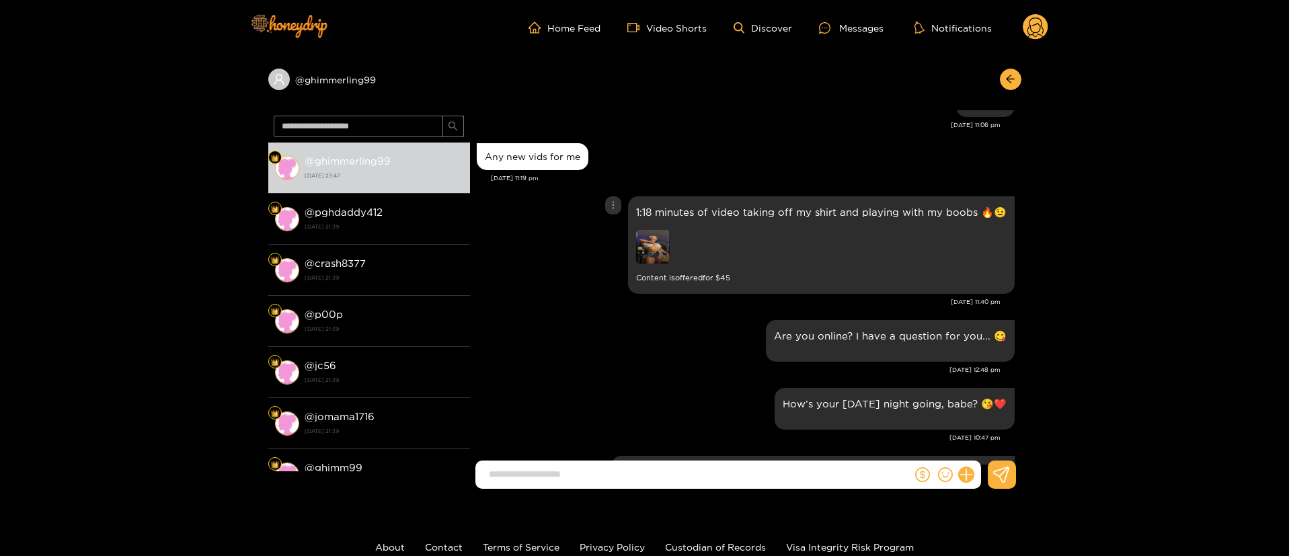
click at [543, 284] on div "1:18 minutes of video taking off my shirt and playing with my boobs 🔥😉 Content …" at bounding box center [746, 245] width 538 height 104
click at [591, 220] on div "1:18 minutes of video taking off my shirt and playing with my boobs 🔥😉 Content …" at bounding box center [746, 245] width 538 height 104
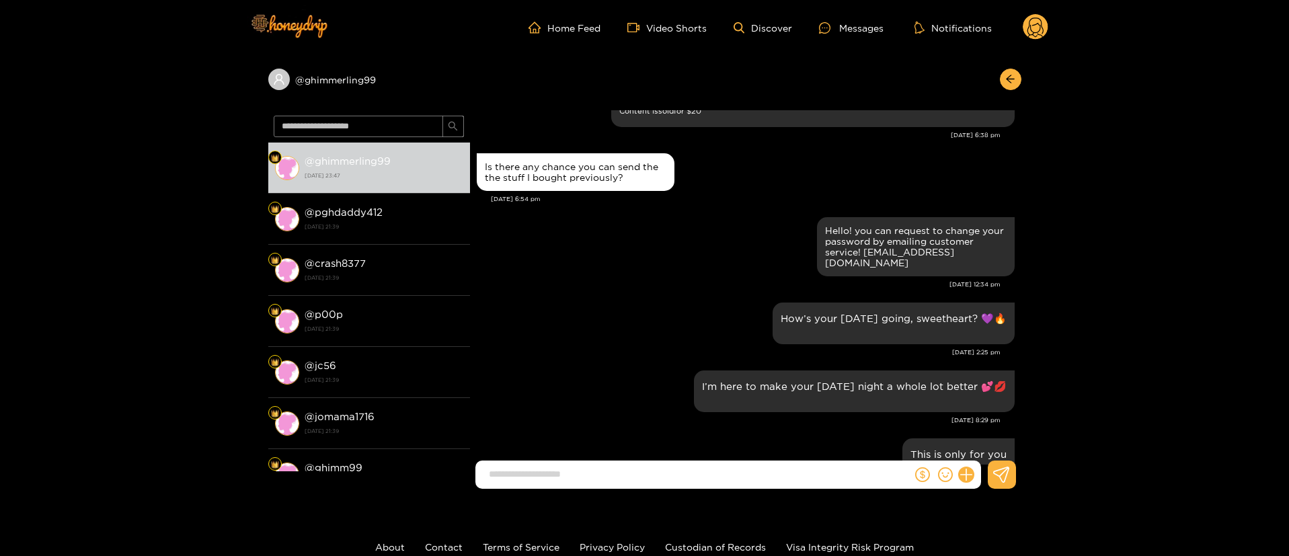
scroll to position [0, 0]
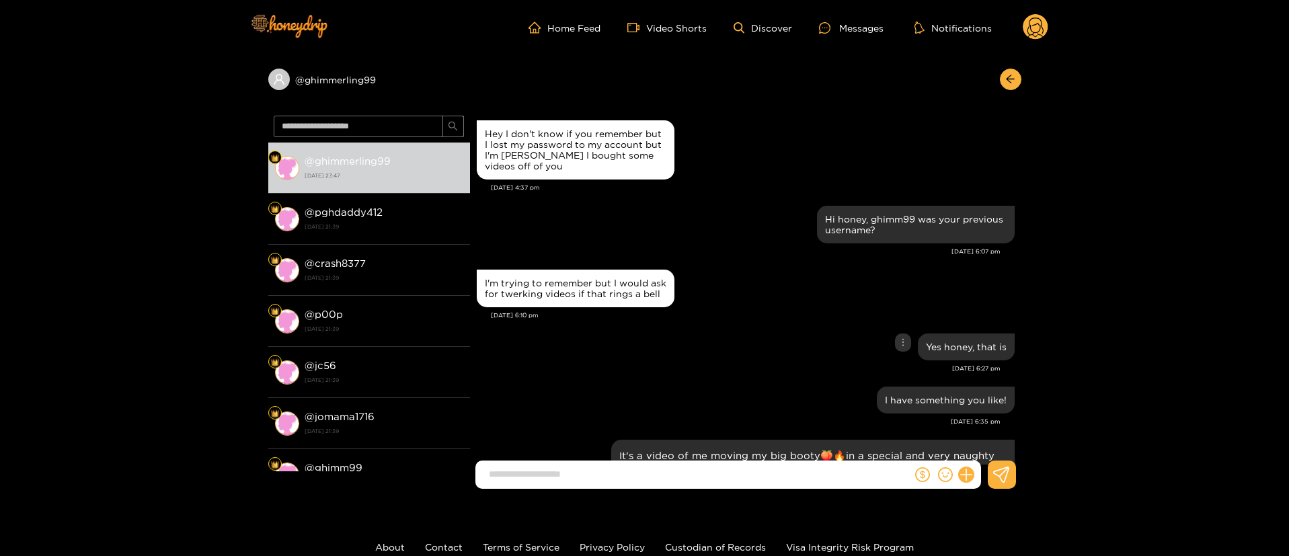
click at [733, 346] on div "Yes honey, that is" at bounding box center [746, 347] width 538 height 34
click at [814, 297] on div "I'm trying to remember but I would ask for twerking videos if that rings a bell" at bounding box center [746, 288] width 538 height 44
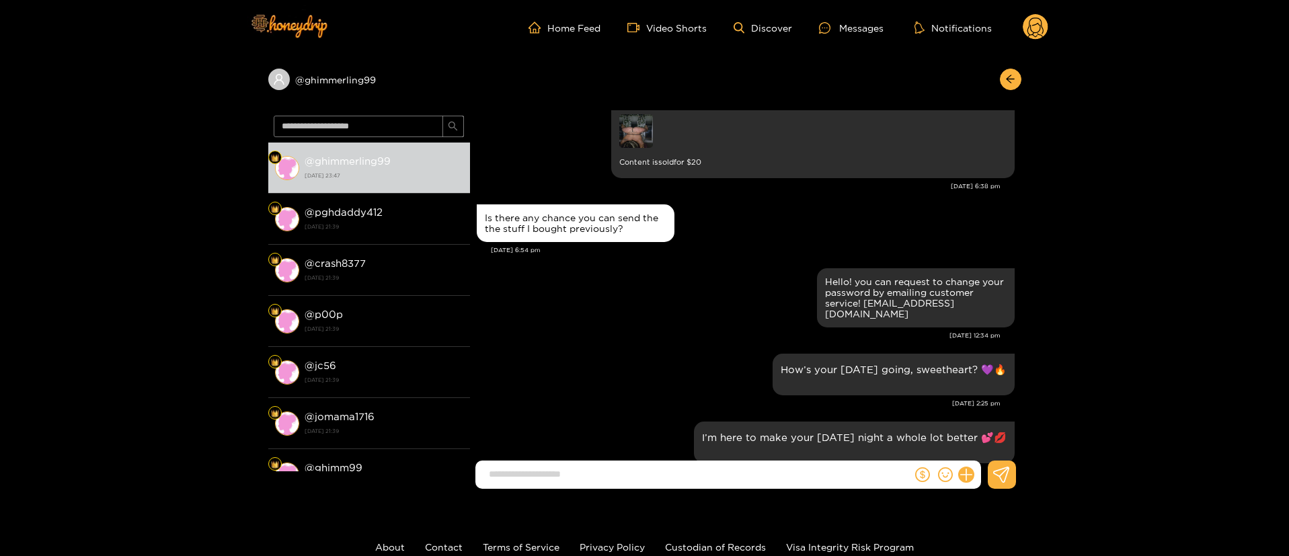
scroll to position [101, 0]
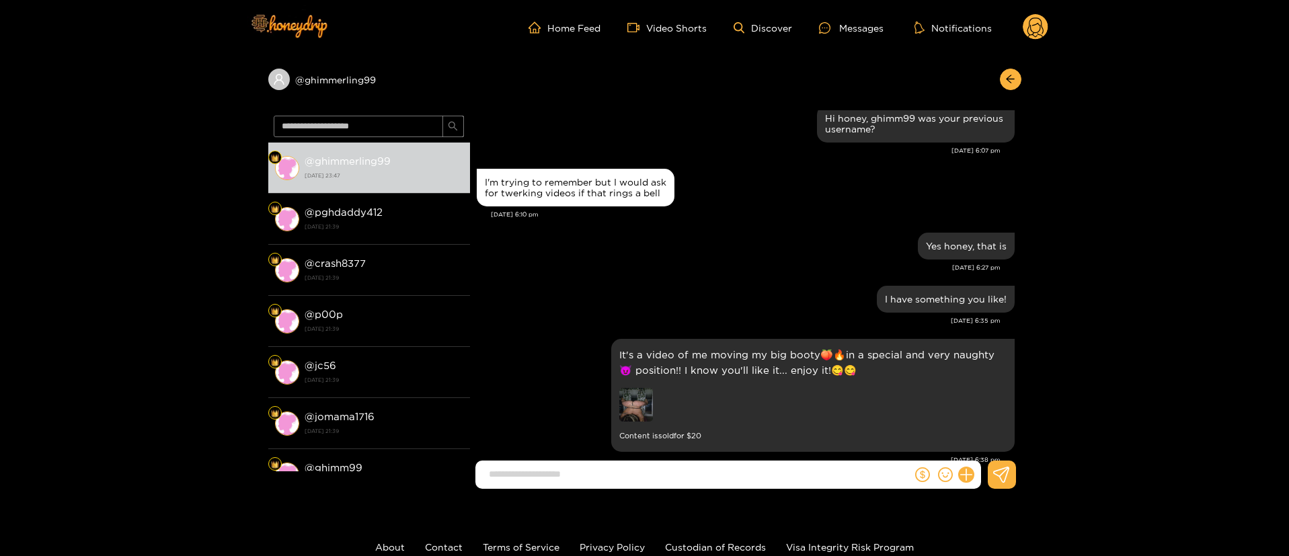
click at [814, 180] on div "I'm trying to remember but I would ask for twerking videos if that rings a bell" at bounding box center [746, 187] width 538 height 44
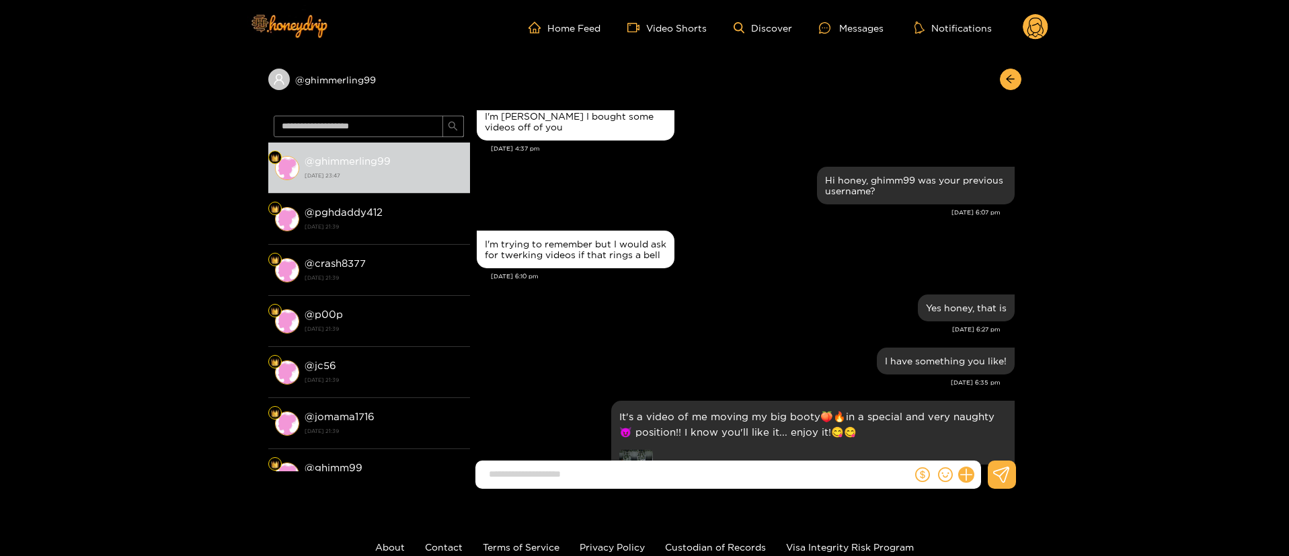
scroll to position [0, 0]
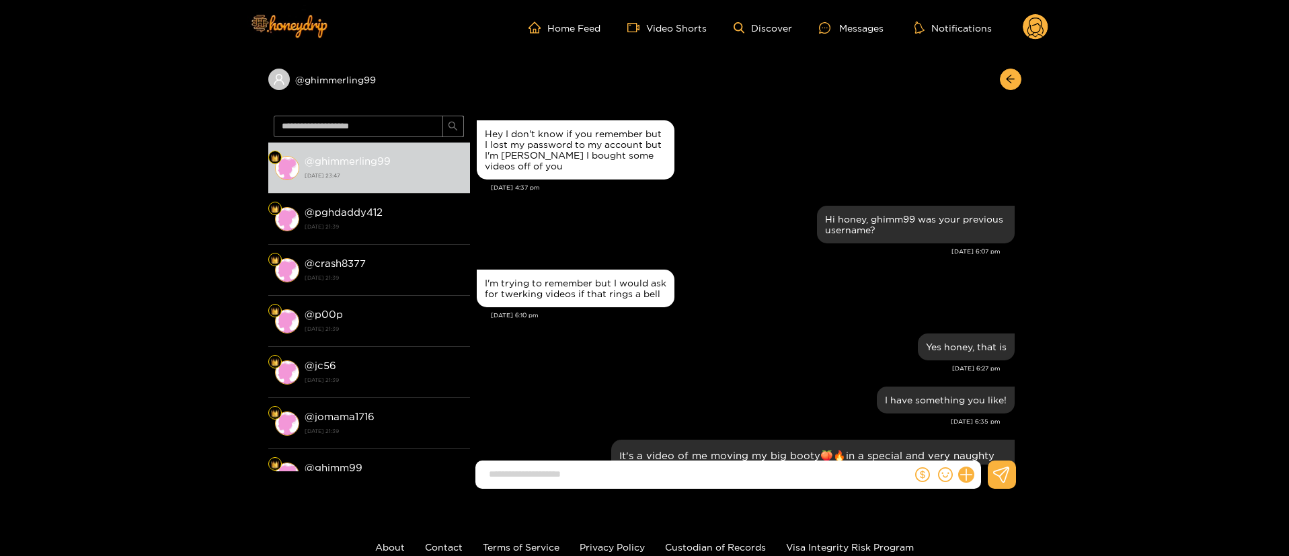
click at [855, 278] on div "I'm trying to remember but I would ask for twerking videos if that rings a bell" at bounding box center [746, 288] width 538 height 44
click at [788, 364] on div "Yes honey, that is" at bounding box center [746, 347] width 538 height 34
click at [721, 247] on div "[DATE] 6:07 pm" at bounding box center [739, 251] width 524 height 9
click at [723, 280] on div "I'm trying to remember but I would ask for twerking videos if that rings a bell" at bounding box center [746, 288] width 538 height 44
drag, startPoint x: 746, startPoint y: 327, endPoint x: 740, endPoint y: 315, distance: 12.9
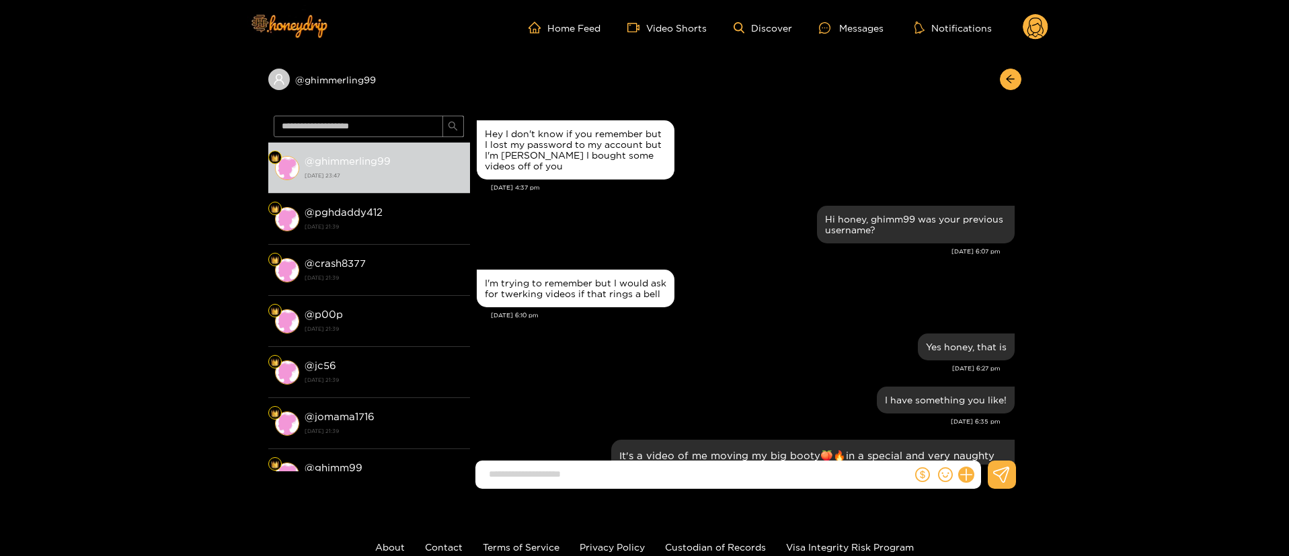
click at [742, 320] on div "[DATE] 6:10 pm" at bounding box center [753, 315] width 524 height 9
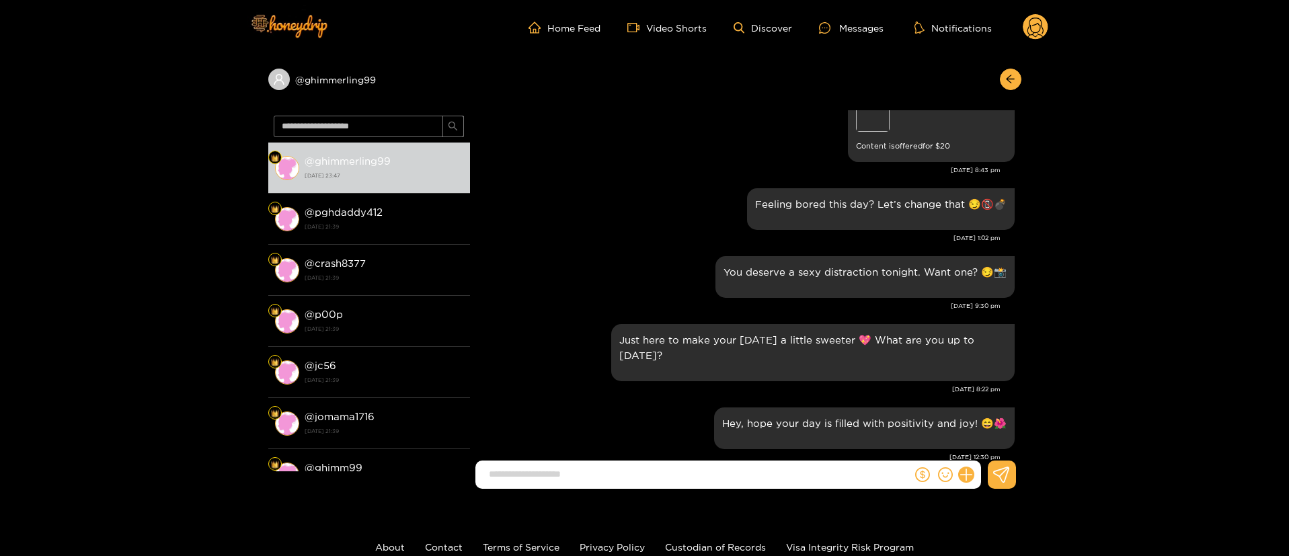
scroll to position [5849, 0]
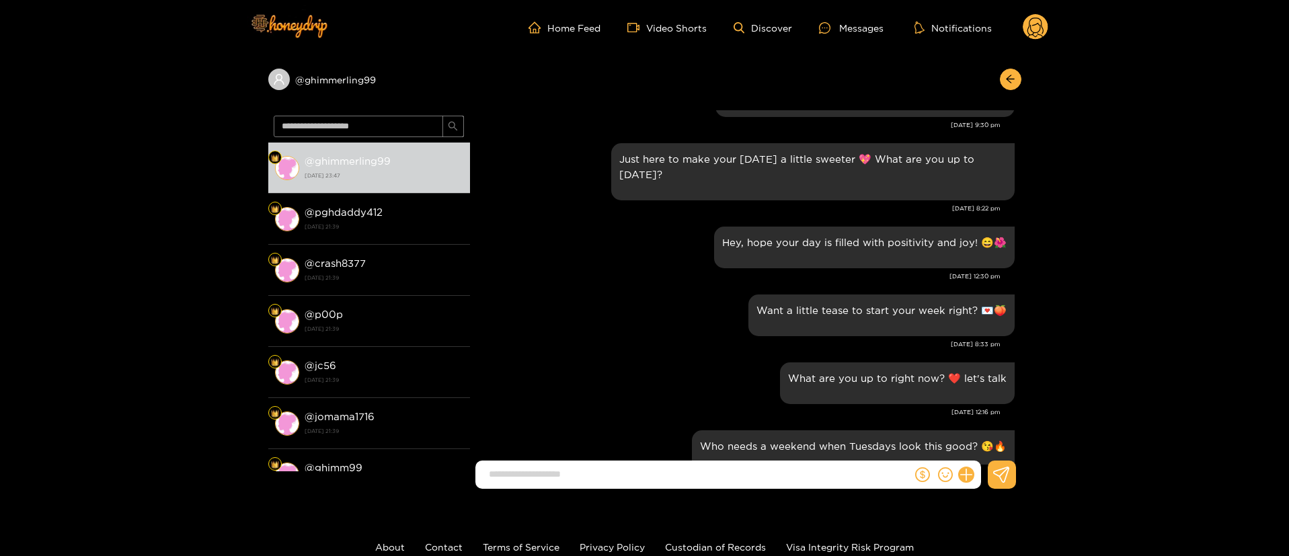
click at [957, 475] on div at bounding box center [946, 475] width 69 height 28
click at [963, 471] on icon at bounding box center [965, 474] width 15 height 15
click at [992, 442] on icon at bounding box center [990, 441] width 13 height 13
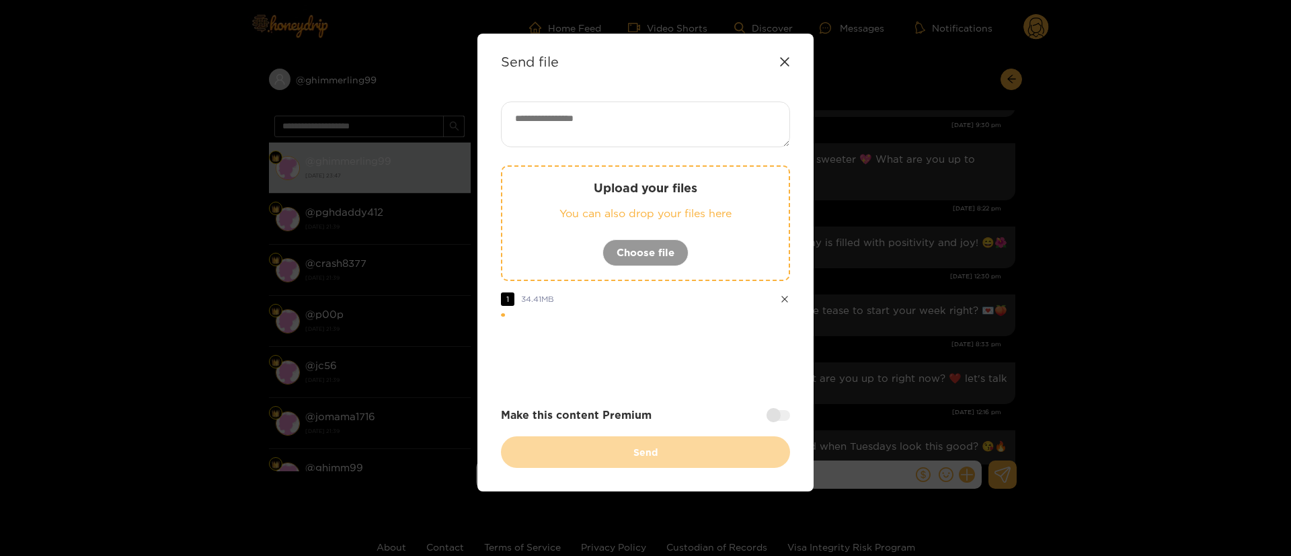
click at [695, 377] on div at bounding box center [645, 354] width 289 height 54
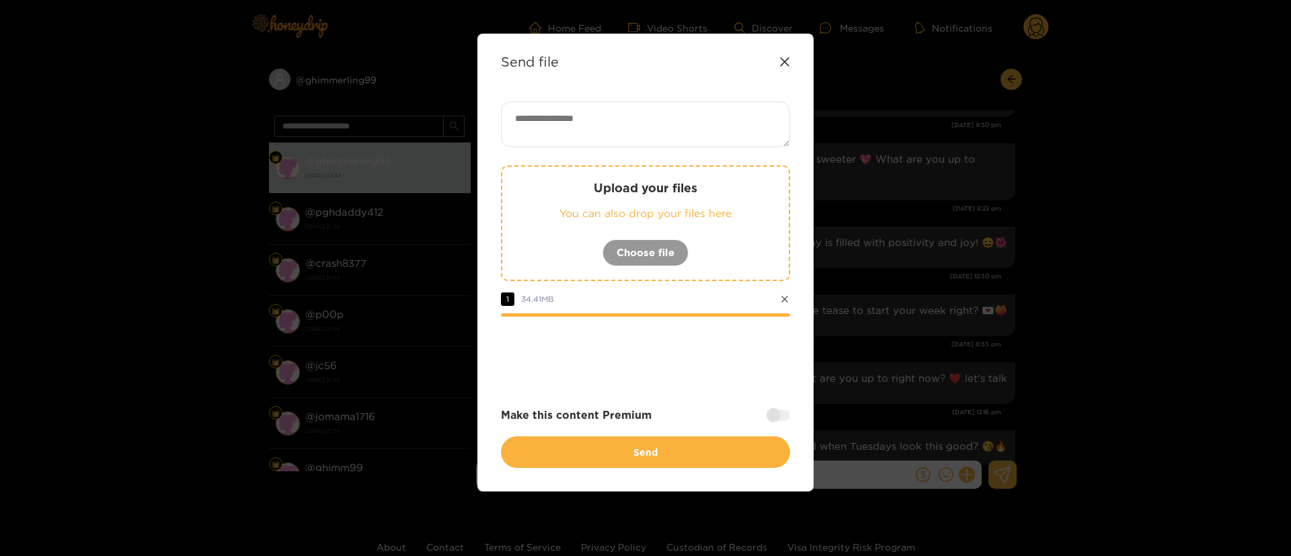
click at [646, 338] on div at bounding box center [645, 354] width 289 height 54
drag, startPoint x: 677, startPoint y: 112, endPoint x: 828, endPoint y: 63, distance: 158.4
click at [677, 112] on textarea at bounding box center [645, 125] width 289 height 46
click at [708, 368] on div at bounding box center [645, 354] width 289 height 54
click at [676, 341] on div at bounding box center [645, 354] width 289 height 54
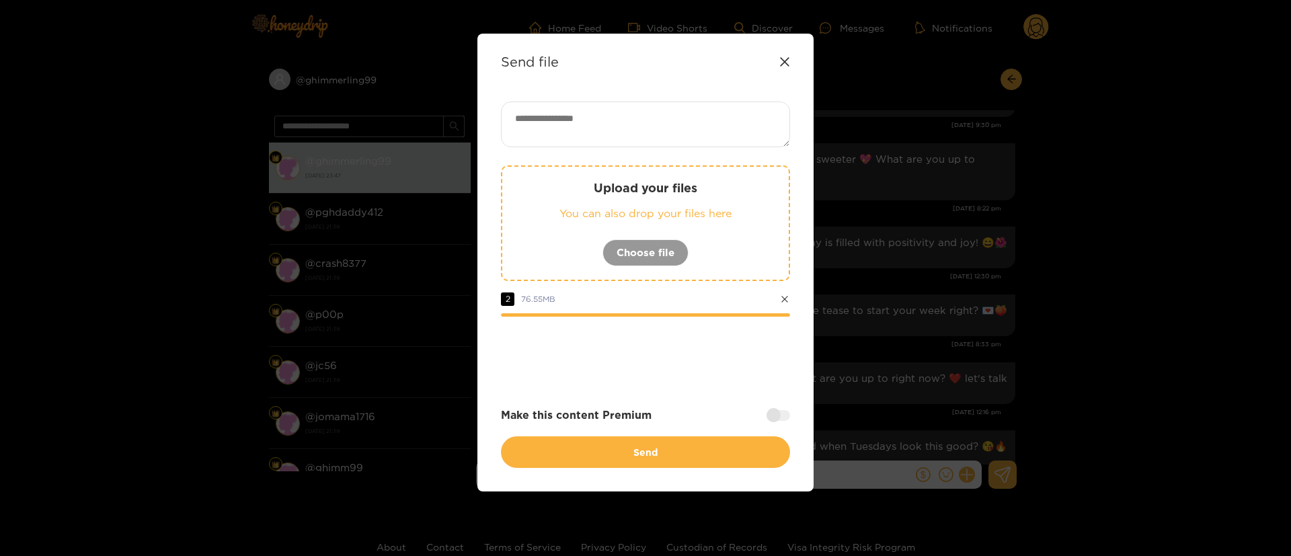
click at [641, 343] on div at bounding box center [645, 354] width 289 height 54
click at [668, 367] on div at bounding box center [645, 354] width 289 height 54
click at [611, 114] on textarea at bounding box center [645, 125] width 289 height 46
paste textarea "**"
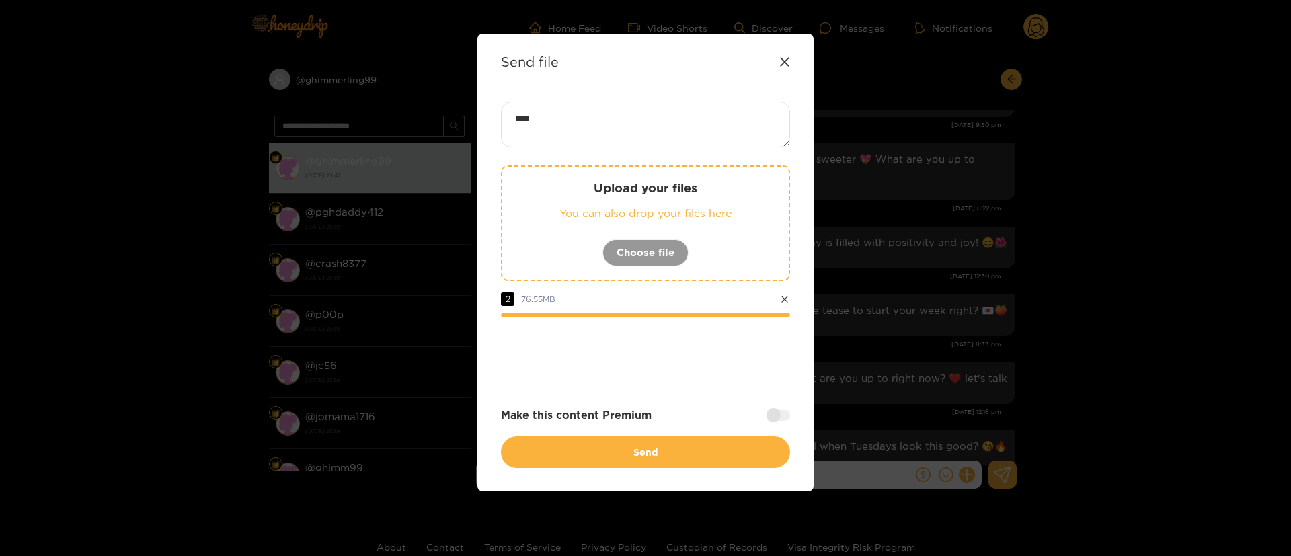
paste textarea "**"
type textarea "******"
click at [719, 364] on div at bounding box center [645, 354] width 289 height 54
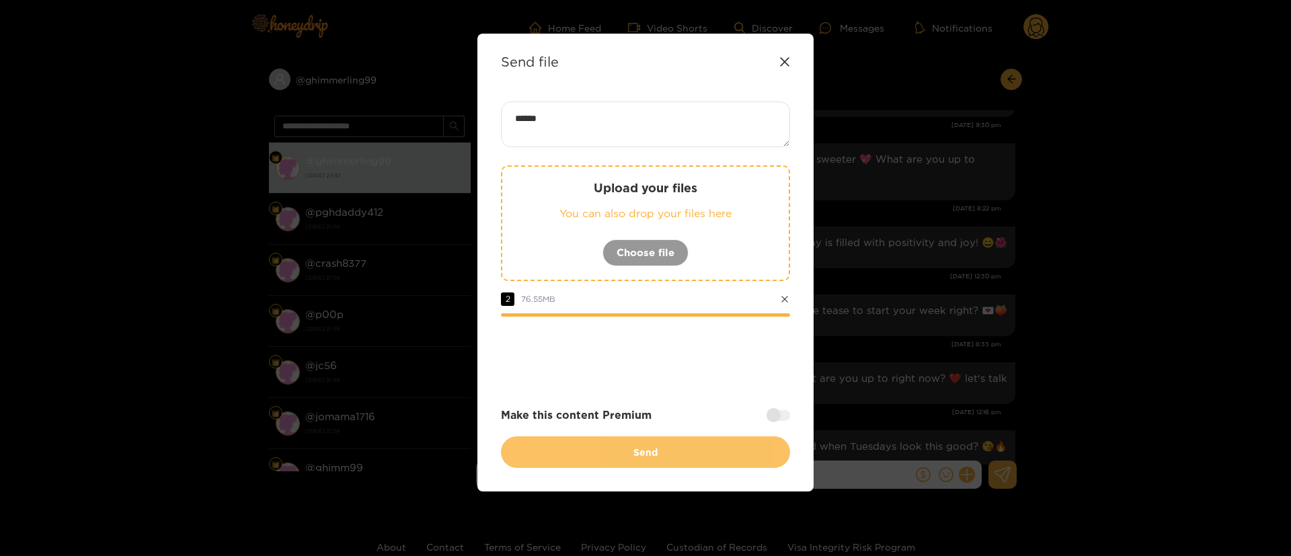
click at [641, 455] on button "Send" at bounding box center [645, 452] width 289 height 32
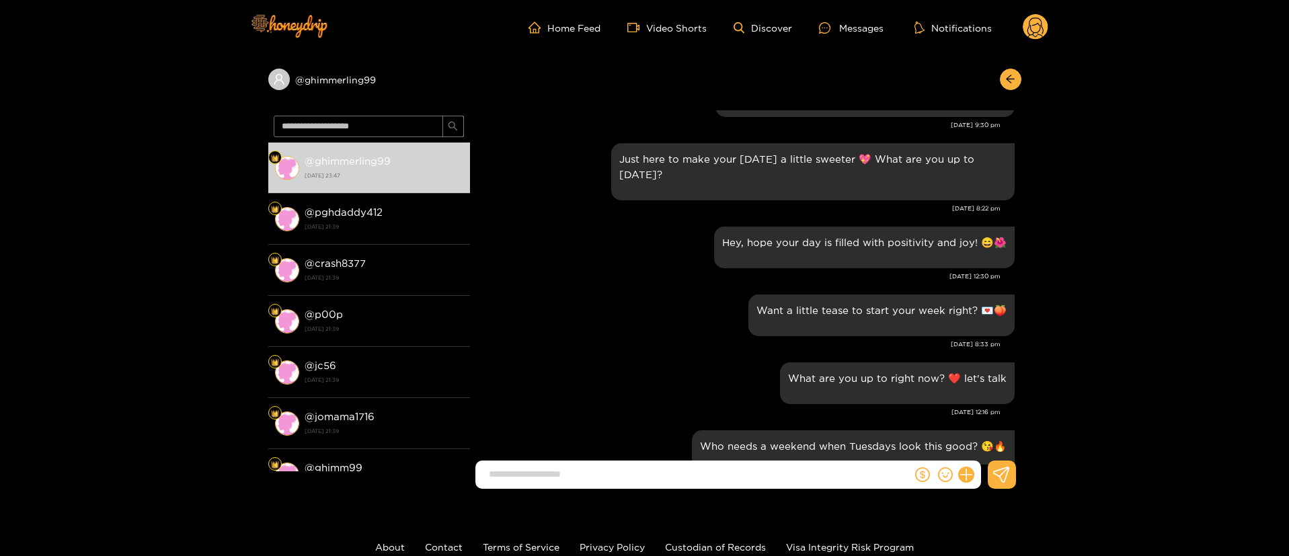
scroll to position [6253, 0]
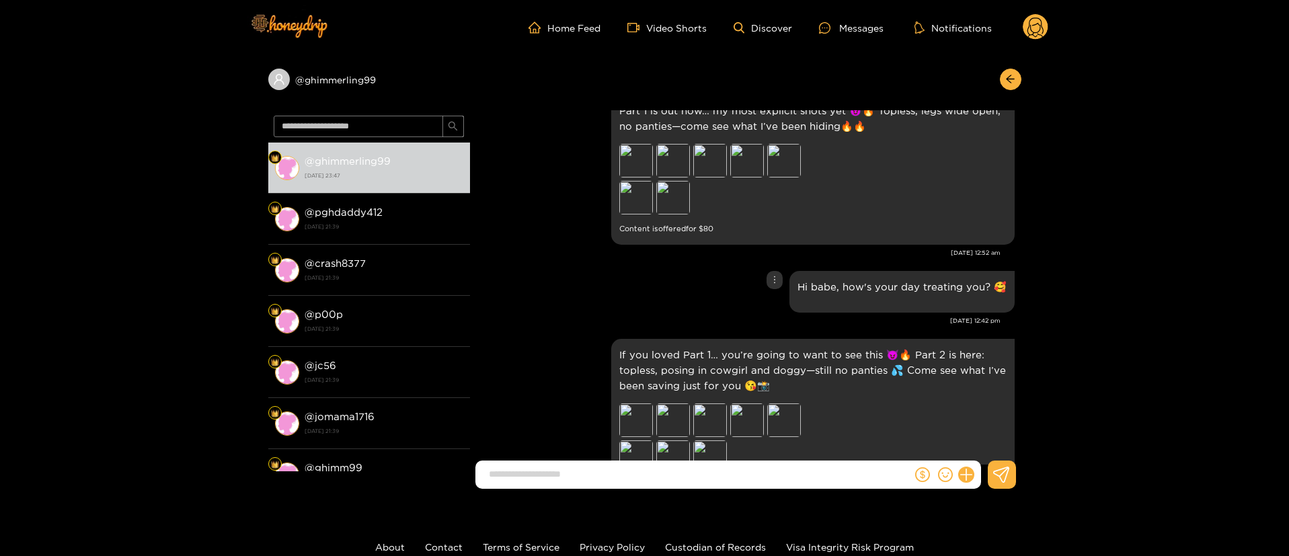
click at [635, 290] on div "Hi babe, how's your day treating you? 🥰" at bounding box center [746, 292] width 538 height 48
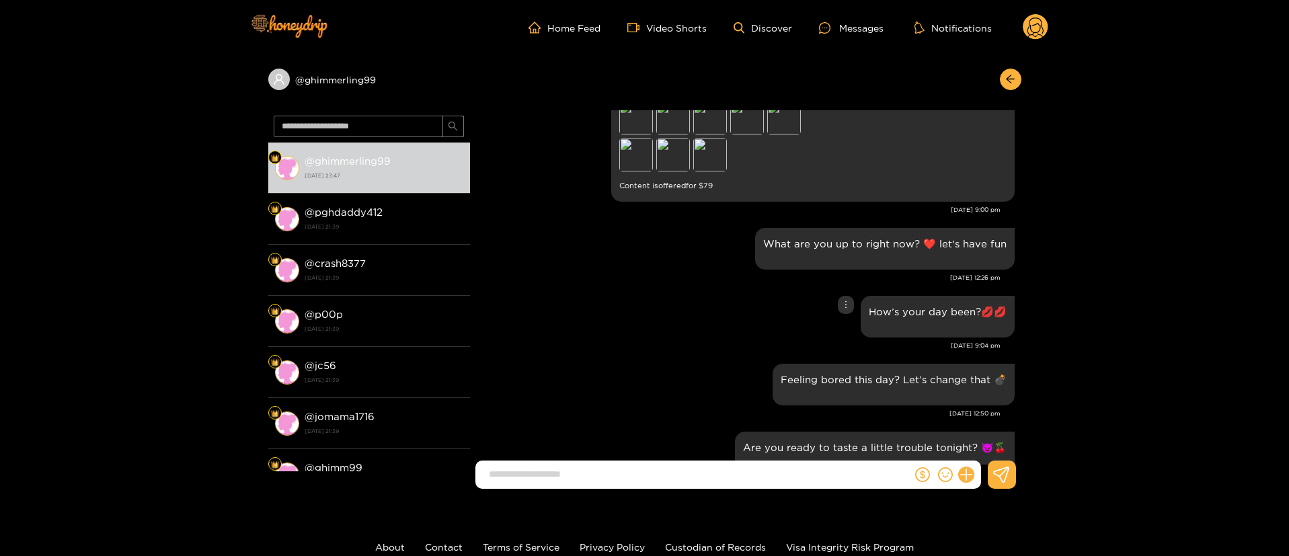
click at [529, 292] on div "How’s your day been?💋💋" at bounding box center [746, 316] width 538 height 48
click at [1035, 21] on circle at bounding box center [1036, 27] width 26 height 26
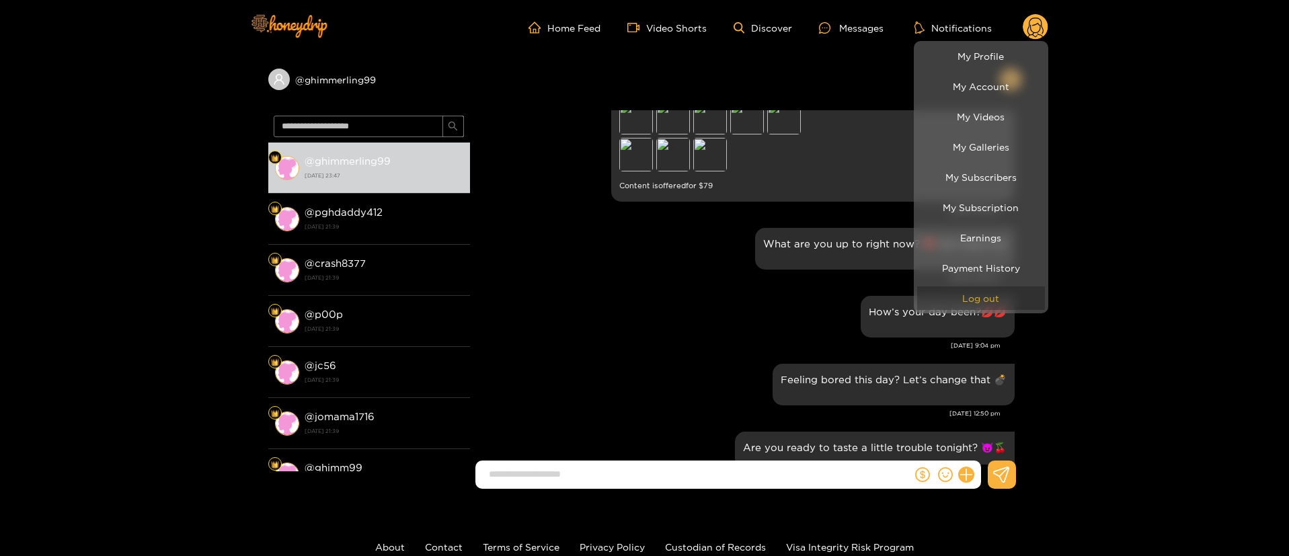
click at [976, 300] on button "Log out" at bounding box center [981, 298] width 128 height 24
